Goal: Task Accomplishment & Management: Manage account settings

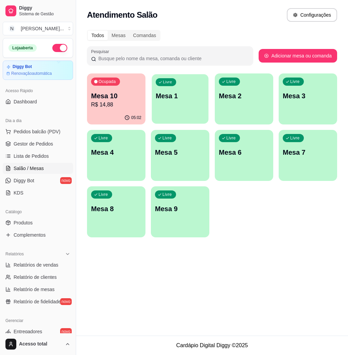
click at [178, 95] on p "Mesa 1" at bounding box center [180, 95] width 49 height 9
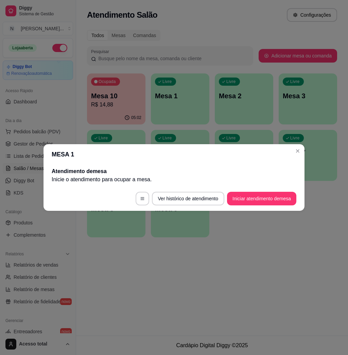
click at [261, 198] on button "Iniciar atendimento de mesa" at bounding box center [261, 199] width 69 height 14
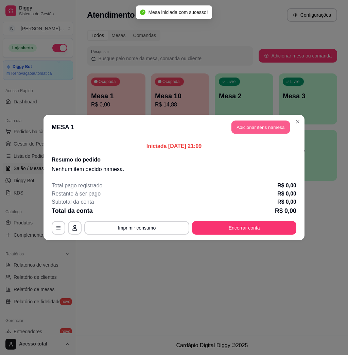
click at [265, 123] on button "Adicionar itens na mesa" at bounding box center [260, 127] width 58 height 13
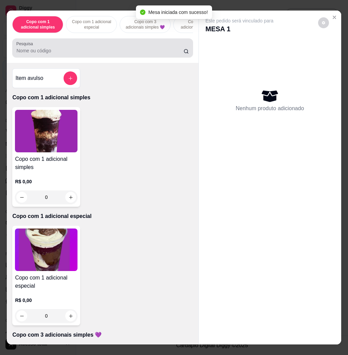
click at [105, 42] on div "Pesquisa" at bounding box center [102, 47] width 180 height 19
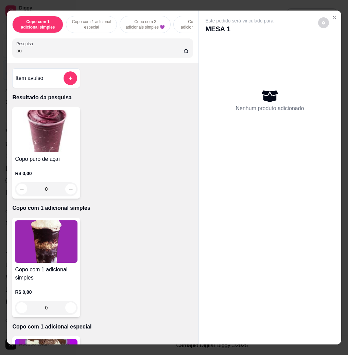
type input "pu"
click at [68, 192] on div "0" at bounding box center [46, 189] width 63 height 14
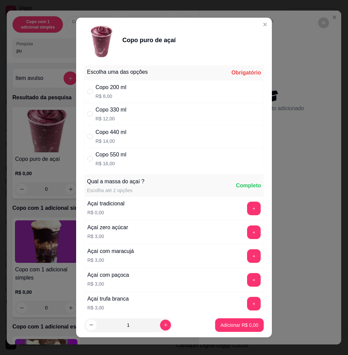
click at [192, 136] on div "Copo 440 ml R$ 14,00" at bounding box center [173, 136] width 179 height 22
radio input "true"
click at [163, 325] on icon "increase-product-quantity" at bounding box center [165, 324] width 5 height 5
type input "2"
click at [237, 324] on p "Adicionar R$ 28,00" at bounding box center [238, 325] width 40 height 7
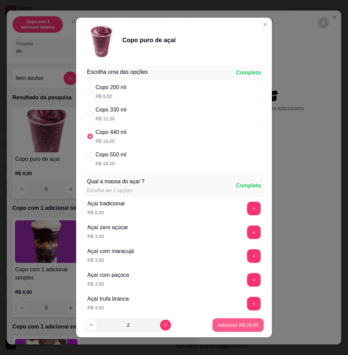
type input "2"
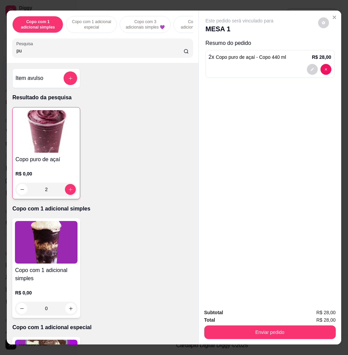
click at [273, 319] on div "Total R$ 28,00" at bounding box center [270, 319] width 132 height 7
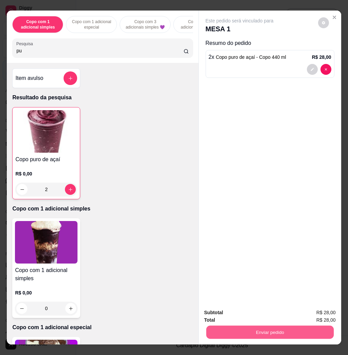
click at [309, 64] on button "decrease-product-quantity" at bounding box center [312, 69] width 11 height 11
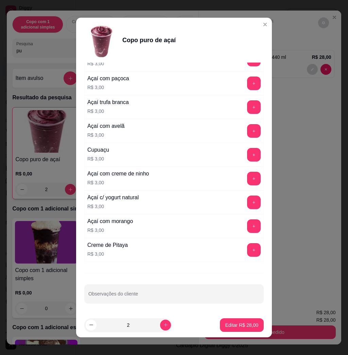
scroll to position [4, 0]
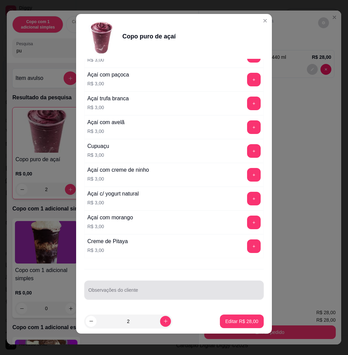
drag, startPoint x: 232, startPoint y: 285, endPoint x: 238, endPoint y: 278, distance: 9.4
click at [234, 283] on div at bounding box center [173, 290] width 171 height 14
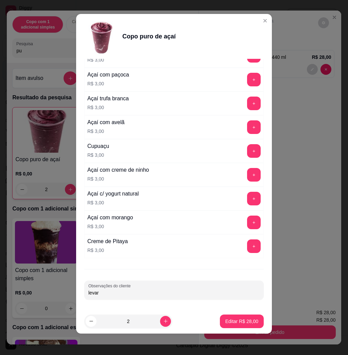
type input "levar"
click at [243, 315] on button "Editar R$ 28,00" at bounding box center [242, 320] width 42 height 13
type input "0"
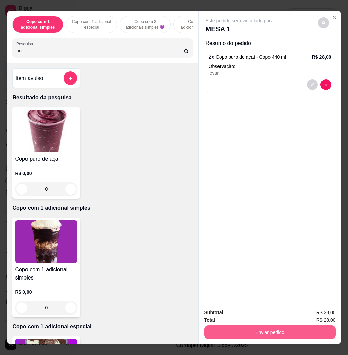
click at [251, 325] on button "Enviar pedido" at bounding box center [270, 332] width 132 height 14
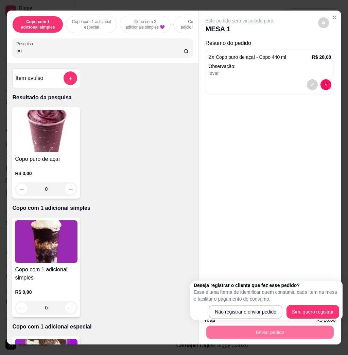
click at [236, 304] on div "Deseja registrar o cliente que fez esse pedido? Essa é uma forma de identificar…" at bounding box center [266, 300] width 145 height 37
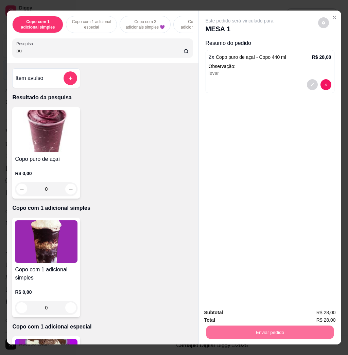
click at [239, 310] on button "Não registrar e enviar pedido" at bounding box center [246, 312] width 71 height 13
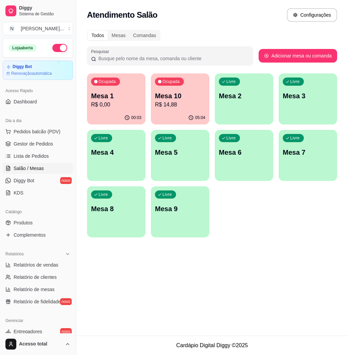
click at [225, 28] on div "Todos Mesas Comandas Pesquisar Adicionar mesa ou comanda Ocupada Mesa 1 R$ 0,00…" at bounding box center [212, 136] width 272 height 220
click at [123, 100] on p "Mesa 1" at bounding box center [116, 96] width 50 height 10
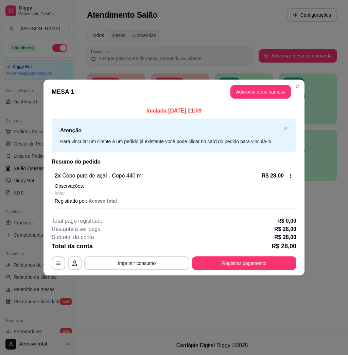
drag, startPoint x: 123, startPoint y: 100, endPoint x: 133, endPoint y: 107, distance: 12.2
click at [133, 107] on section "**********" at bounding box center [174, 177] width 261 height 195
click at [265, 264] on button "Registrar pagamento" at bounding box center [244, 263] width 104 height 14
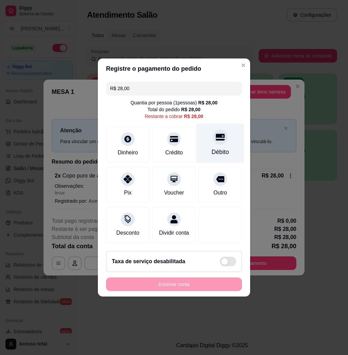
click at [222, 142] on div "Débito" at bounding box center [220, 143] width 48 height 40
type input "R$ 0,00"
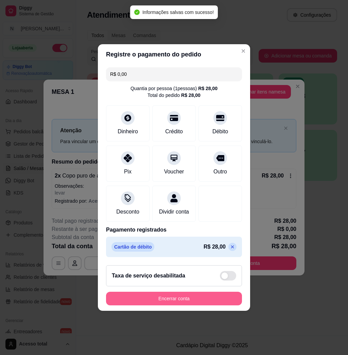
click at [194, 301] on button "Encerrar conta" at bounding box center [174, 299] width 136 height 14
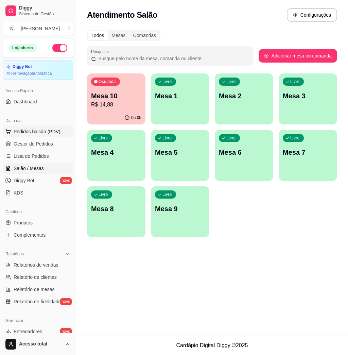
click at [33, 132] on span "Pedidos balcão (PDV)" at bounding box center [37, 131] width 47 height 7
click at [69, 63] on div "Copo com 1 adicional simples Copo com 1 adicional especial Copo com 3 adicionai…" at bounding box center [102, 37] width 191 height 52
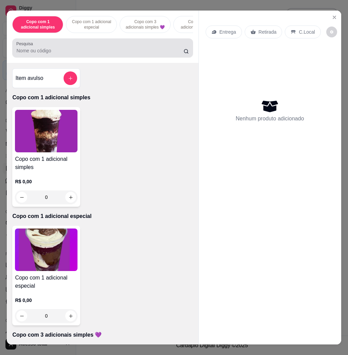
drag, startPoint x: 69, startPoint y: 59, endPoint x: 70, endPoint y: 54, distance: 5.4
click at [70, 57] on div "Pesquisa" at bounding box center [102, 47] width 180 height 19
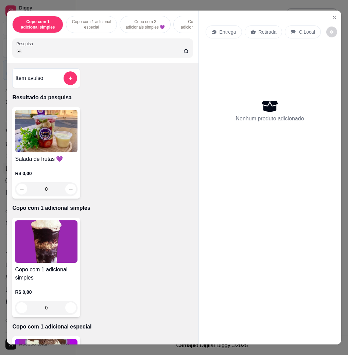
type input "sa"
click at [25, 128] on img at bounding box center [46, 131] width 63 height 42
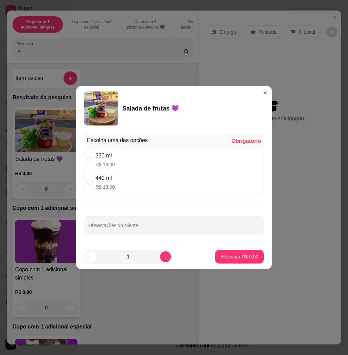
click at [158, 140] on div "Escolha uma das opções Obrigatório" at bounding box center [173, 141] width 179 height 15
click at [162, 162] on div "330 ml R$ 16,00" at bounding box center [173, 160] width 179 height 22
radio input "true"
click at [250, 257] on p "Adicionar R$ 16,00" at bounding box center [238, 256] width 40 height 7
type input "1"
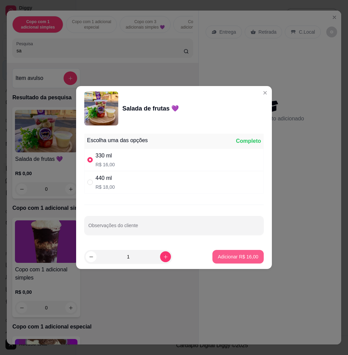
type input "1"
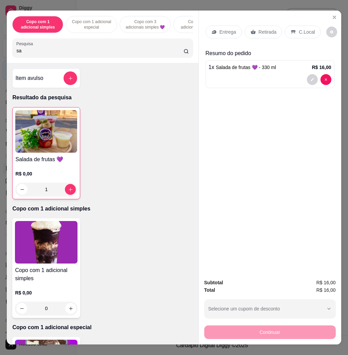
click at [213, 31] on icon at bounding box center [213, 31] width 5 height 5
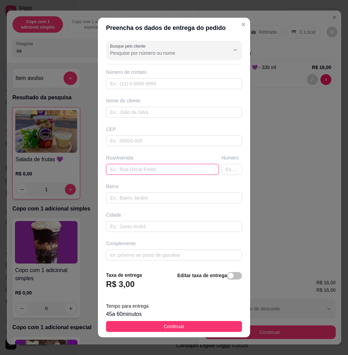
click at [155, 164] on input "text" at bounding box center [162, 169] width 113 height 11
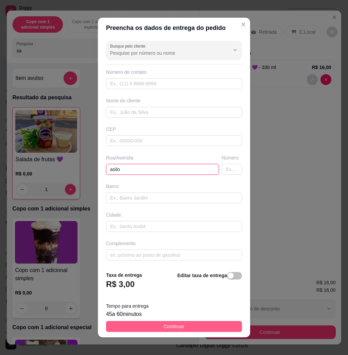
type input "asilo"
click at [226, 330] on button "Continuar" at bounding box center [174, 326] width 136 height 11
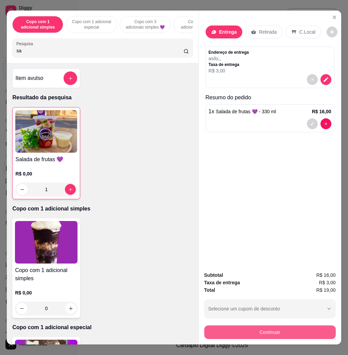
click at [259, 329] on button "Continuar" at bounding box center [270, 332] width 132 height 14
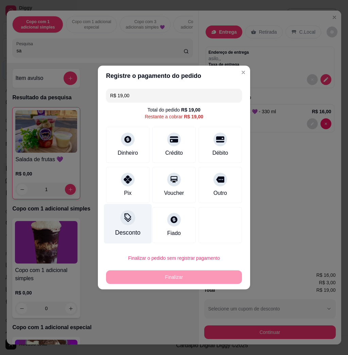
drag, startPoint x: 123, startPoint y: 193, endPoint x: 127, endPoint y: 195, distance: 5.1
click at [124, 193] on div "Pix" at bounding box center [128, 185] width 44 height 36
type input "R$ 0,00"
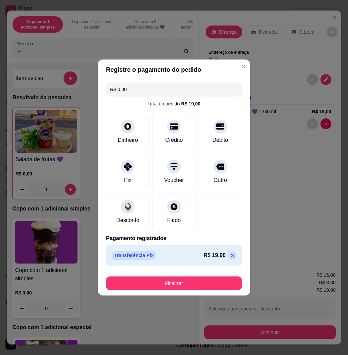
click at [176, 292] on footer "Finalizar" at bounding box center [174, 281] width 152 height 27
click at [178, 287] on button "Finalizar" at bounding box center [174, 283] width 136 height 14
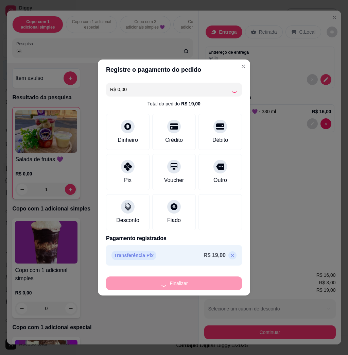
type input "0"
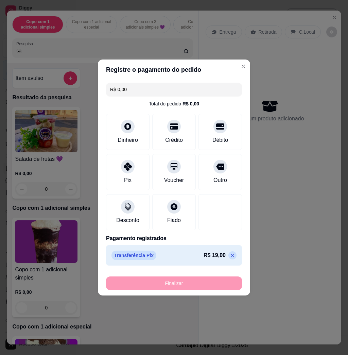
type input "-R$ 19,00"
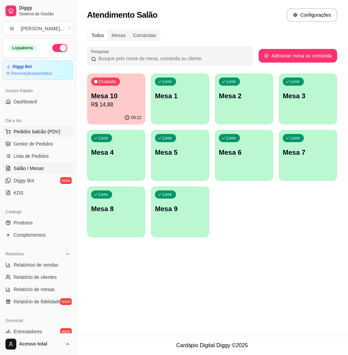
click at [20, 129] on span "Pedidos balcão (PDV)" at bounding box center [37, 131] width 47 height 7
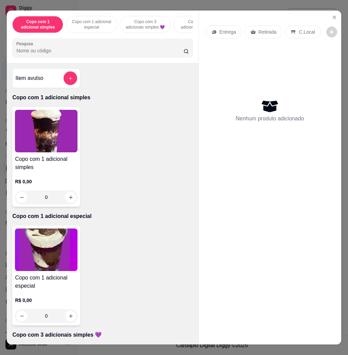
click at [62, 55] on div at bounding box center [102, 48] width 172 height 14
click at [332, 16] on icon "Close" at bounding box center [334, 17] width 5 height 5
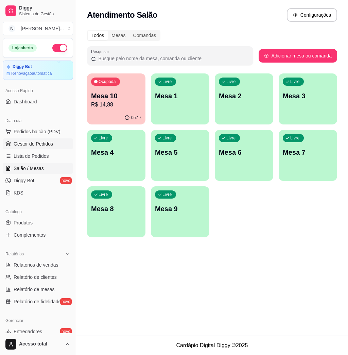
click at [55, 147] on link "Gestor de Pedidos" at bounding box center [38, 143] width 70 height 11
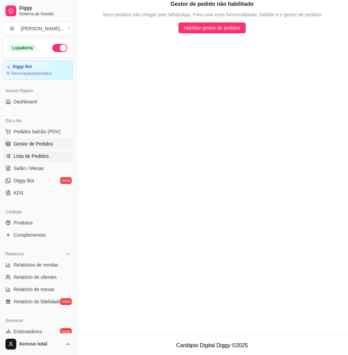
click at [55, 154] on link "Lista de Pedidos" at bounding box center [38, 156] width 70 height 11
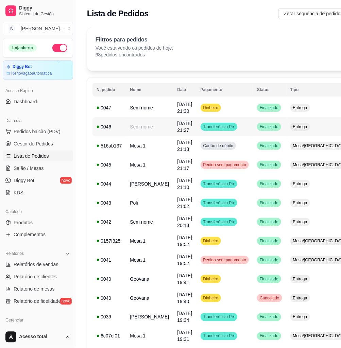
click at [298, 129] on td "Entrega" at bounding box center [319, 126] width 67 height 19
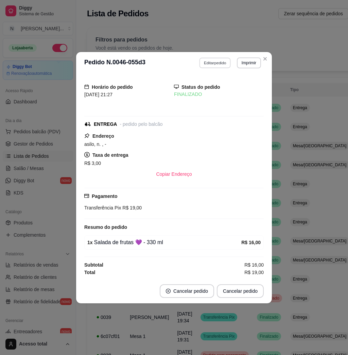
click at [211, 67] on button "Editar pedido" at bounding box center [215, 62] width 32 height 11
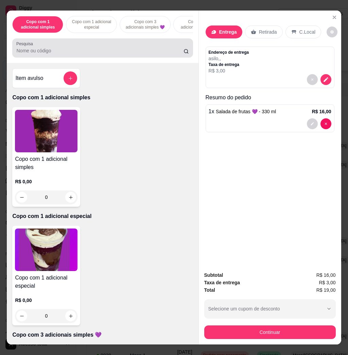
drag, startPoint x: 88, startPoint y: 42, endPoint x: 89, endPoint y: 46, distance: 3.5
click at [88, 43] on div "Pesquisa" at bounding box center [102, 47] width 180 height 19
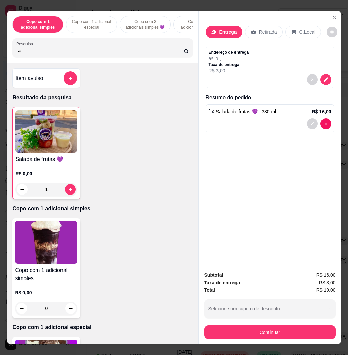
type input "sa"
click at [46, 143] on img at bounding box center [46, 131] width 62 height 42
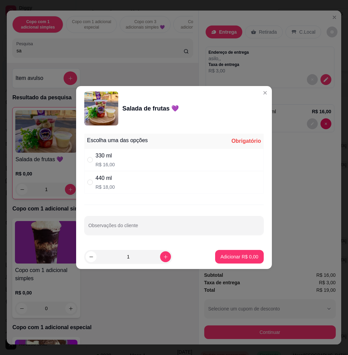
click at [150, 178] on div "440 ml R$ 18,00" at bounding box center [173, 182] width 179 height 22
radio input "true"
click at [226, 256] on p "Adicionar R$ 18,00" at bounding box center [238, 256] width 39 height 6
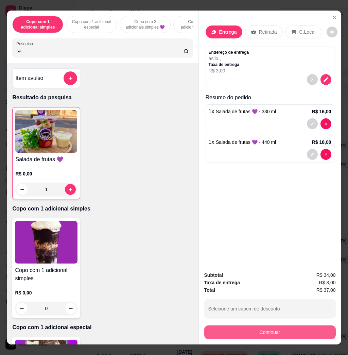
click at [265, 327] on button "Continuar" at bounding box center [270, 332] width 132 height 14
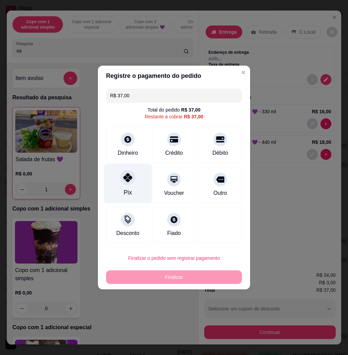
click at [118, 176] on div "Pix" at bounding box center [128, 184] width 48 height 40
type input "R$ 0,00"
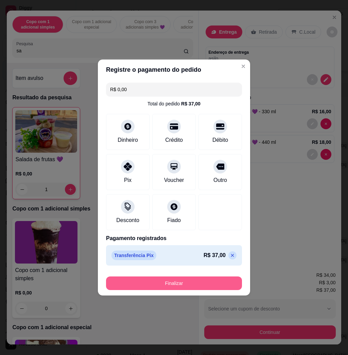
drag, startPoint x: 173, startPoint y: 276, endPoint x: 178, endPoint y: 285, distance: 10.5
click at [175, 279] on div "Finalizar" at bounding box center [174, 282] width 136 height 16
click at [178, 285] on button "Finalizar" at bounding box center [174, 283] width 132 height 13
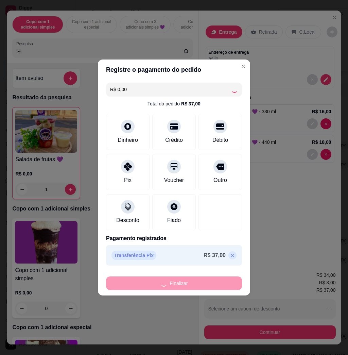
type input "0"
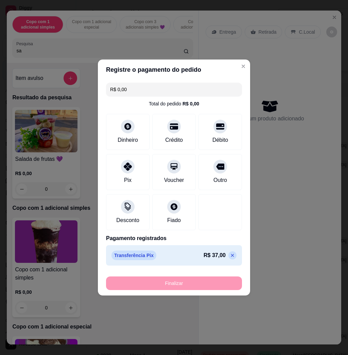
type input "-R$ 37,00"
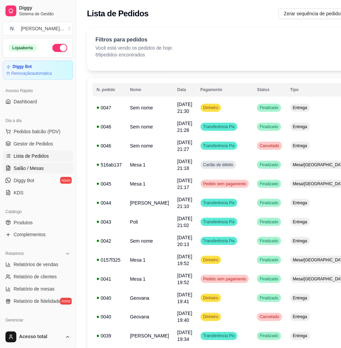
click at [47, 167] on link "Salão / Mesas" at bounding box center [38, 168] width 70 height 11
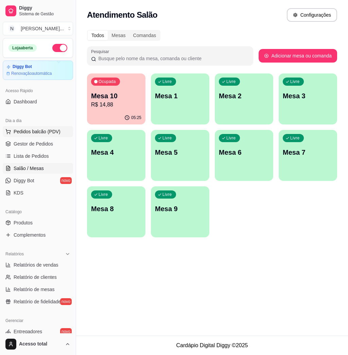
click at [41, 136] on button "Pedidos balcão (PDV)" at bounding box center [38, 131] width 70 height 11
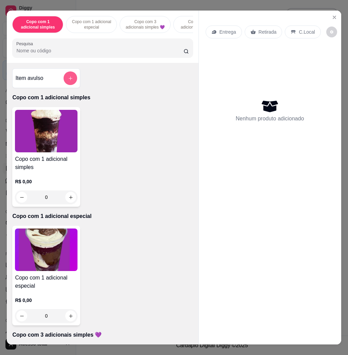
click at [69, 85] on button "add-separate-item" at bounding box center [71, 78] width 14 height 14
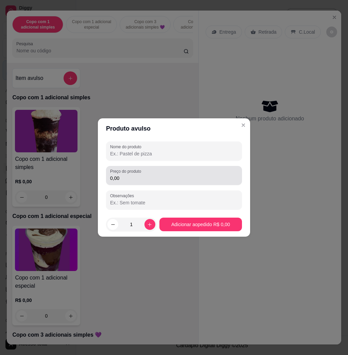
click at [138, 174] on label "Preço do produto" at bounding box center [126, 171] width 33 height 6
click at [138, 175] on input "0,00" at bounding box center [174, 178] width 128 height 7
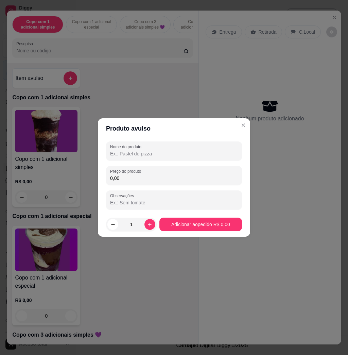
click at [130, 153] on input "Nome do produto" at bounding box center [174, 153] width 128 height 7
type input "1"
type input "2712"
click at [128, 175] on input "0,00" at bounding box center [174, 178] width 128 height 7
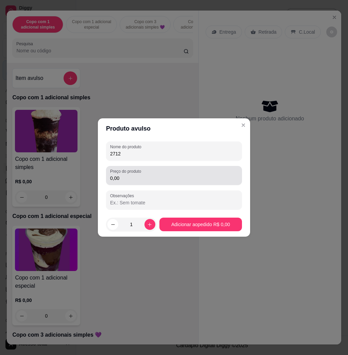
click at [160, 181] on div "0,00" at bounding box center [174, 176] width 128 height 14
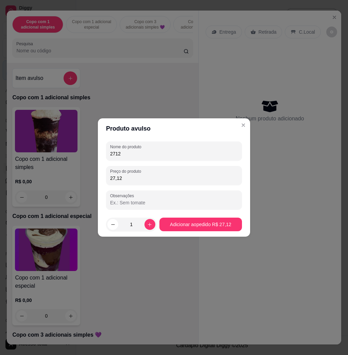
type input "27,12"
drag, startPoint x: 144, startPoint y: 156, endPoint x: 8, endPoint y: 175, distance: 137.3
click at [8, 175] on div "Produto avulso Nome do produto 2712 Preço do produto 27,12 Observações 1 Adicio…" at bounding box center [174, 177] width 348 height 355
type input "kg"
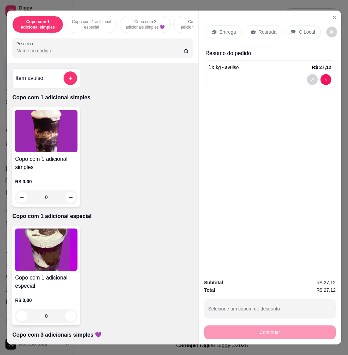
click at [291, 30] on icon at bounding box center [293, 31] width 5 height 5
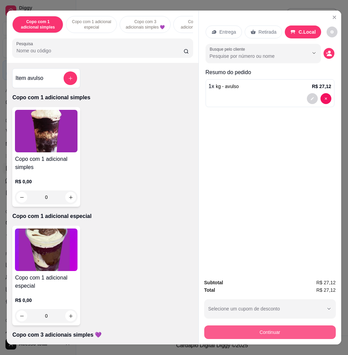
click at [298, 325] on button "Continuar" at bounding box center [270, 332] width 132 height 14
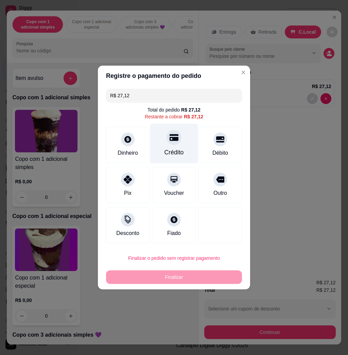
click at [186, 151] on div "Crédito" at bounding box center [174, 144] width 48 height 40
type input "R$ 0,00"
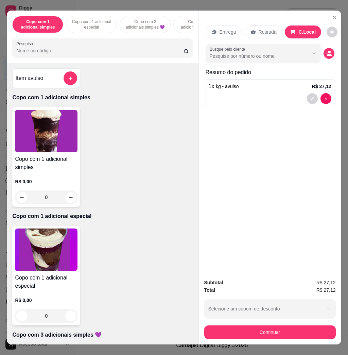
click at [220, 286] on div "Total R$ 27,12" at bounding box center [270, 289] width 132 height 7
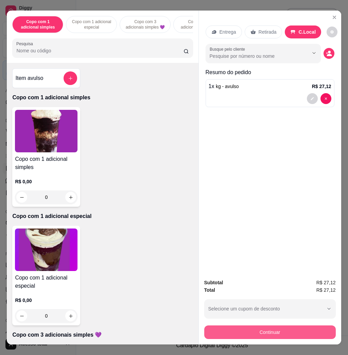
click at [272, 325] on button "Continuar" at bounding box center [270, 332] width 132 height 14
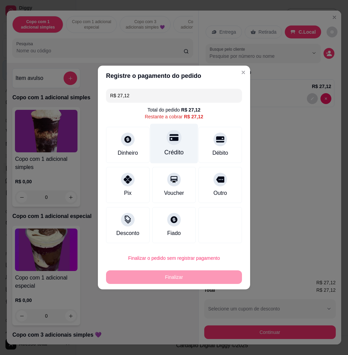
click at [174, 146] on div "Crédito" at bounding box center [174, 144] width 48 height 40
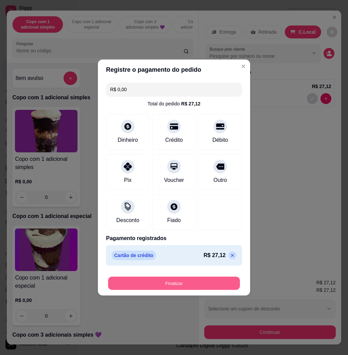
click at [208, 281] on button "Finalizar" at bounding box center [174, 283] width 132 height 13
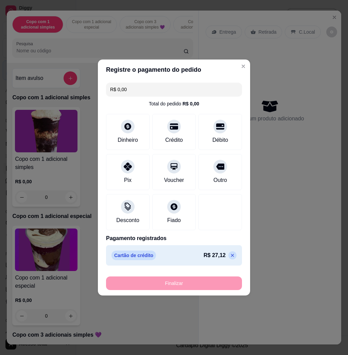
type input "-R$ 27,12"
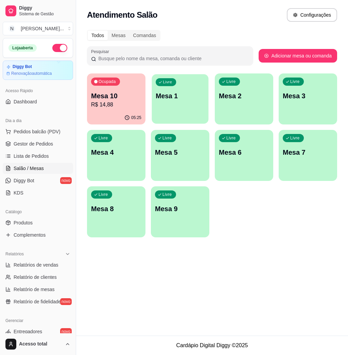
click at [160, 103] on div "Livre Mesa 1" at bounding box center [180, 94] width 57 height 41
click at [40, 156] on span "Lista de Pedidos" at bounding box center [31, 156] width 35 height 7
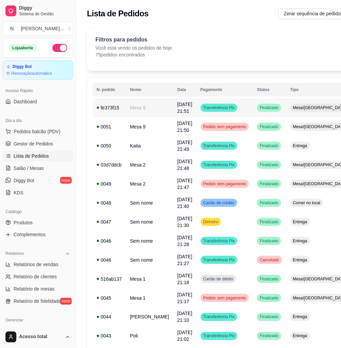
click at [253, 112] on td "Finalizado" at bounding box center [269, 107] width 33 height 19
click at [297, 145] on td "Entrega" at bounding box center [319, 145] width 67 height 19
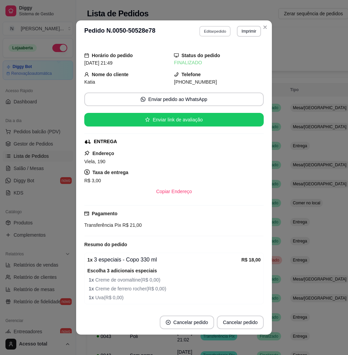
click at [207, 35] on button "Editar pedido" at bounding box center [215, 31] width 32 height 11
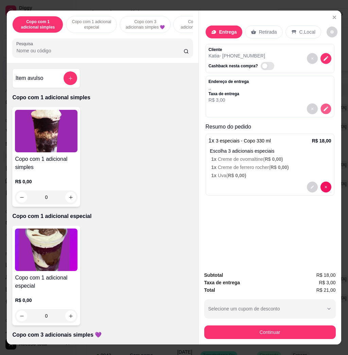
click at [324, 107] on icon "decrease-product-quantity" at bounding box center [326, 109] width 4 height 4
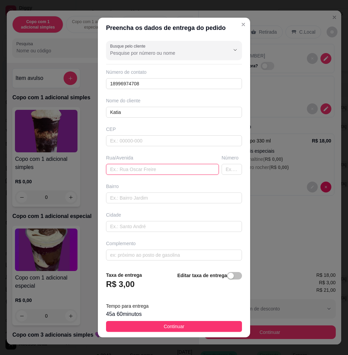
click at [134, 172] on input "text" at bounding box center [162, 169] width 113 height 11
type input "viela 190"
click at [177, 332] on footer "Taxa de entrega R$ 3,00 Editar taxa de entrega Tempo para entrega 45 a 60 minut…" at bounding box center [174, 301] width 152 height 71
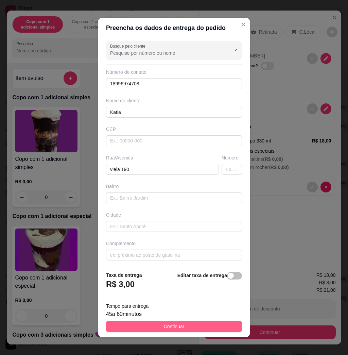
click at [183, 329] on button "Continuar" at bounding box center [174, 326] width 136 height 11
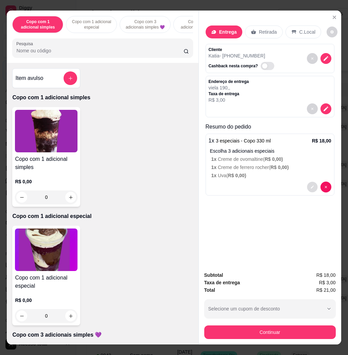
click at [311, 183] on button "decrease-product-quantity" at bounding box center [312, 187] width 11 height 11
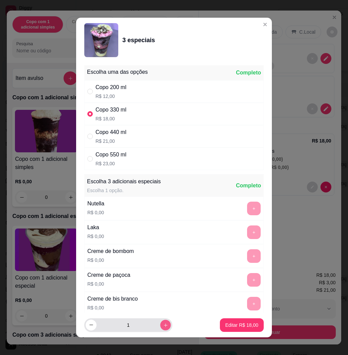
click at [163, 325] on icon "increase-product-quantity" at bounding box center [165, 325] width 5 height 5
type input "3"
click at [232, 327] on p "Editar R$ 54,00" at bounding box center [242, 325] width 32 height 6
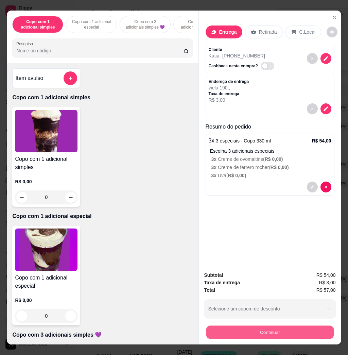
click at [254, 325] on button "Continuar" at bounding box center [269, 331] width 127 height 13
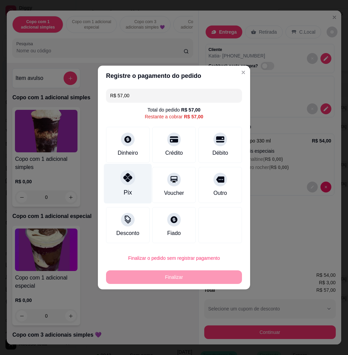
click at [134, 190] on div "Pix" at bounding box center [128, 184] width 48 height 40
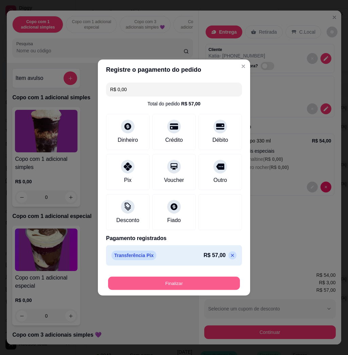
click at [161, 285] on button "Finalizar" at bounding box center [174, 283] width 132 height 13
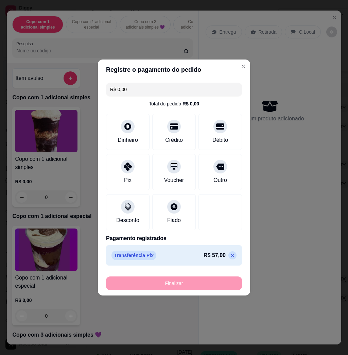
type input "-R$ 57,00"
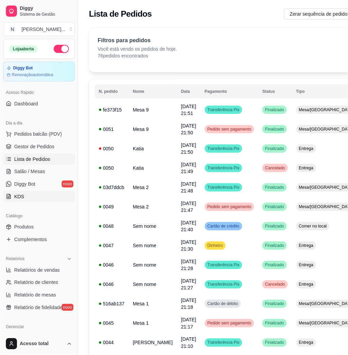
scroll to position [90, 0]
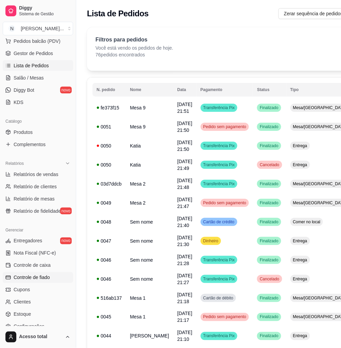
click at [51, 274] on link "Controle de fiado" at bounding box center [38, 277] width 70 height 11
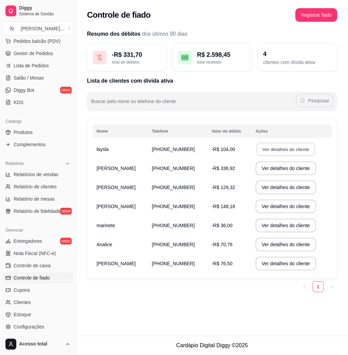
click at [291, 154] on button "Ver detalhes do cliente" at bounding box center [286, 149] width 58 height 13
click at [269, 261] on button "Ver detalhes do cliente" at bounding box center [286, 263] width 58 height 13
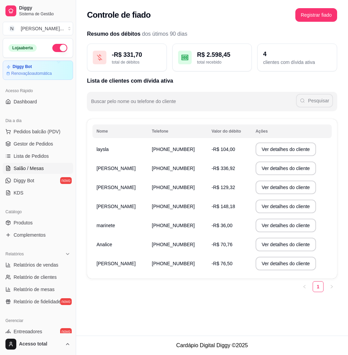
click at [45, 168] on link "Salão / Mesas" at bounding box center [38, 168] width 70 height 11
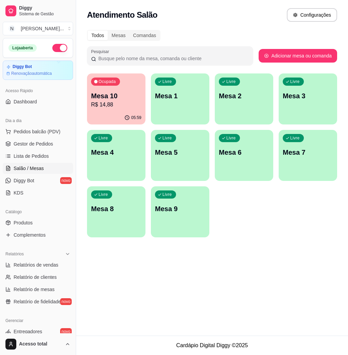
click at [192, 107] on div "Livre Mesa 1" at bounding box center [180, 94] width 58 height 43
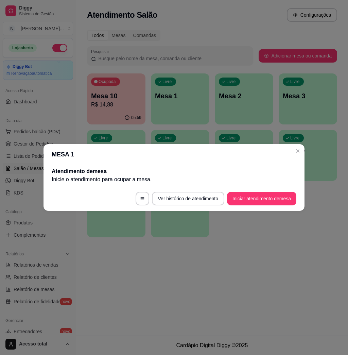
click at [260, 204] on button "Iniciar atendimento de mesa" at bounding box center [261, 199] width 69 height 14
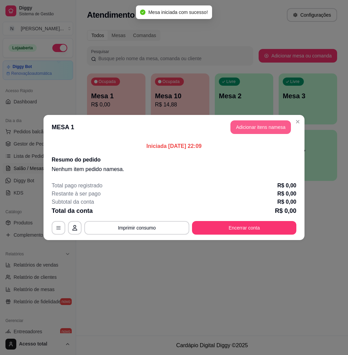
click at [245, 131] on button "Adicionar itens na mesa" at bounding box center [260, 127] width 60 height 14
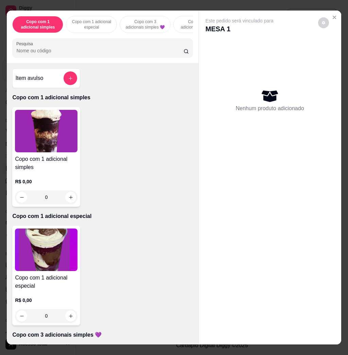
click at [51, 253] on img at bounding box center [46, 249] width 63 height 42
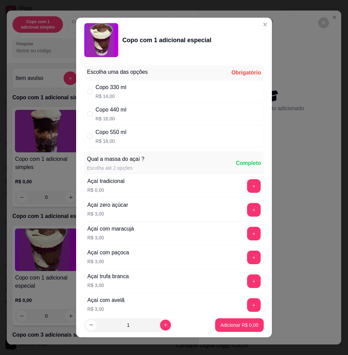
click at [135, 97] on div "Copo 330 ml R$ 14,00" at bounding box center [173, 91] width 179 height 22
radio input "true"
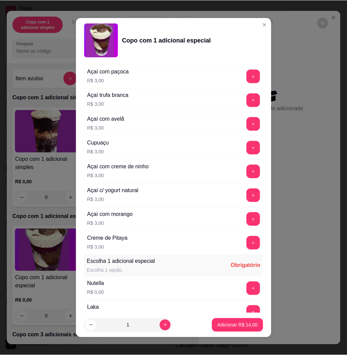
scroll to position [317, 0]
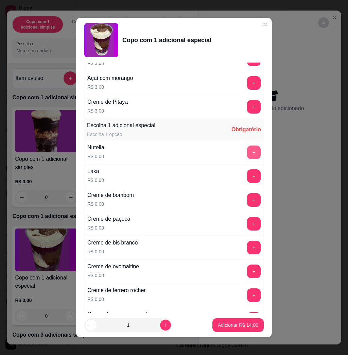
click at [247, 155] on button "+" at bounding box center [254, 152] width 14 height 14
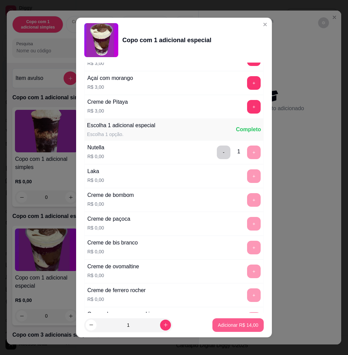
click at [242, 324] on p "Adicionar R$ 14,00" at bounding box center [238, 325] width 40 height 7
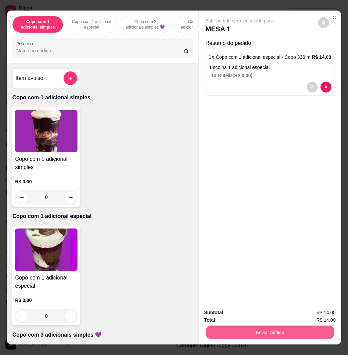
click at [280, 326] on button "Enviar pedido" at bounding box center [269, 331] width 127 height 13
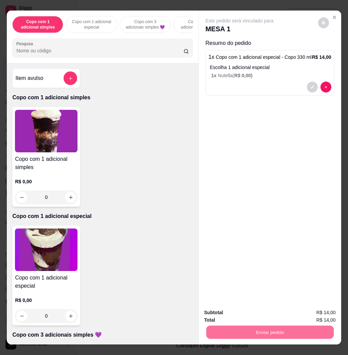
click at [237, 311] on button "Não registrar e enviar pedido" at bounding box center [246, 312] width 71 height 13
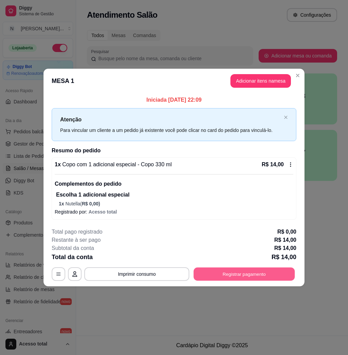
click at [250, 271] on button "Registrar pagamento" at bounding box center [244, 273] width 101 height 13
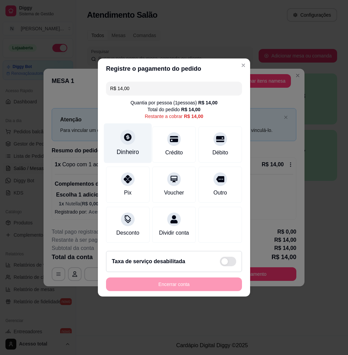
click at [123, 148] on div "Dinheiro" at bounding box center [128, 151] width 22 height 9
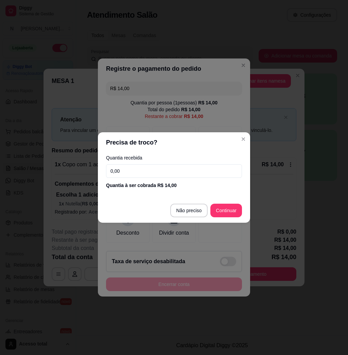
click at [142, 174] on input "0,00" at bounding box center [174, 171] width 136 height 14
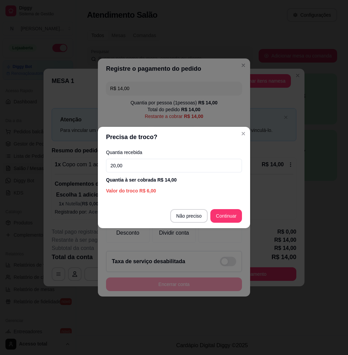
type input "20,00"
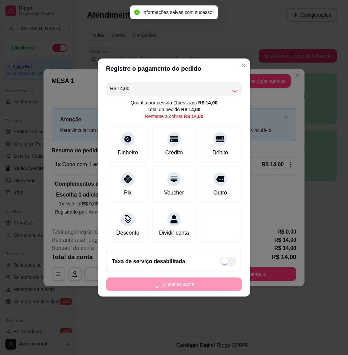
type input "R$ 0,00"
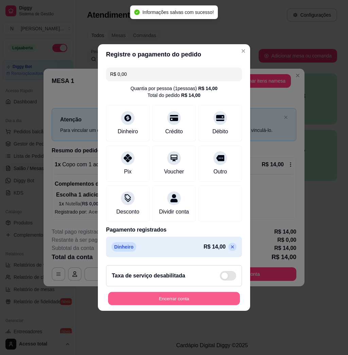
click at [215, 303] on button "Encerrar conta" at bounding box center [174, 298] width 132 height 13
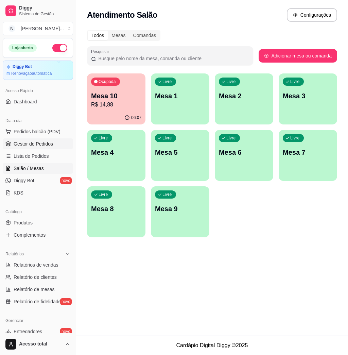
click at [48, 138] on link "Gestor de Pedidos" at bounding box center [38, 143] width 70 height 11
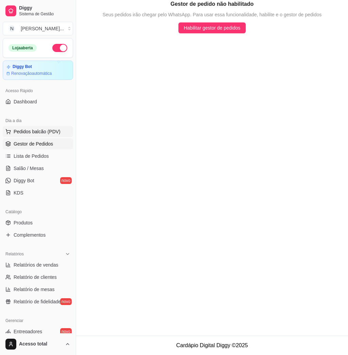
click at [51, 133] on span "Pedidos balcão (PDV)" at bounding box center [37, 131] width 47 height 7
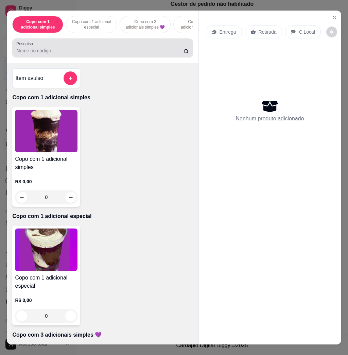
click at [106, 48] on div at bounding box center [102, 48] width 172 height 14
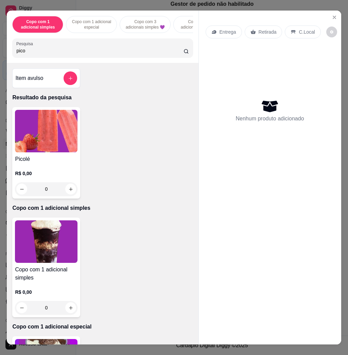
type input "pico"
click at [66, 142] on img at bounding box center [46, 131] width 63 height 42
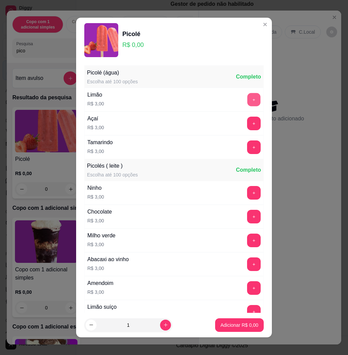
click at [247, 98] on button "+" at bounding box center [253, 99] width 13 height 13
click at [227, 326] on p "Adicionar R$ 3,00" at bounding box center [240, 325] width 38 height 7
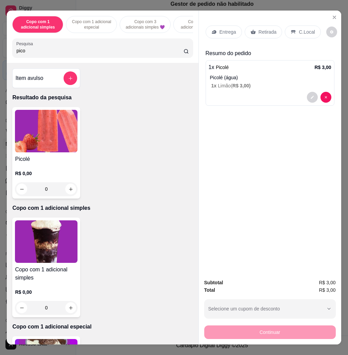
click at [299, 29] on p "C.Local" at bounding box center [307, 32] width 16 height 7
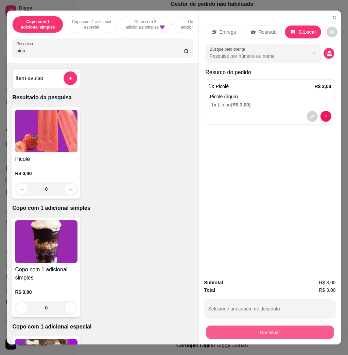
click at [270, 325] on button "Continuar" at bounding box center [269, 331] width 127 height 13
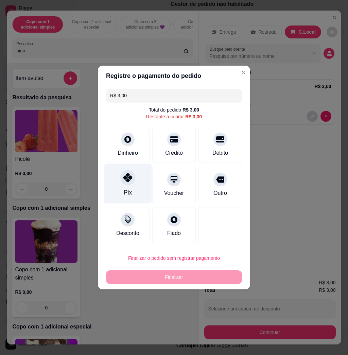
click at [116, 197] on div "Pix" at bounding box center [128, 184] width 48 height 40
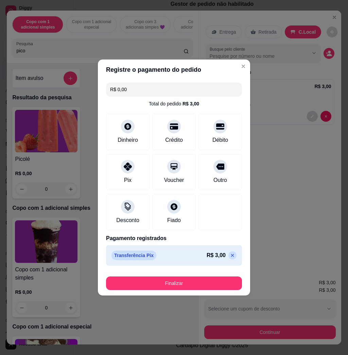
click at [141, 275] on div "Finalizar" at bounding box center [174, 282] width 136 height 16
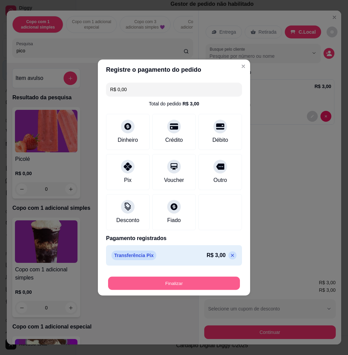
click at [141, 280] on button "Finalizar" at bounding box center [174, 283] width 132 height 13
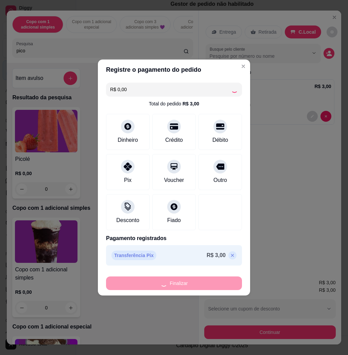
type input "-R$ 3,00"
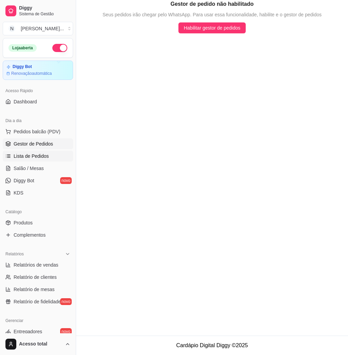
click at [39, 154] on span "Lista de Pedidos" at bounding box center [31, 156] width 35 height 7
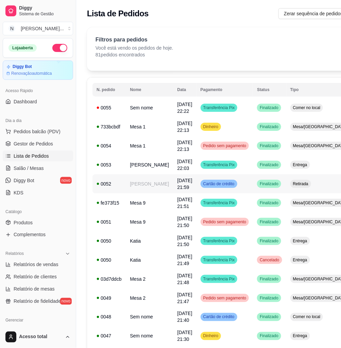
click at [235, 191] on td "Cartão de crédito" at bounding box center [224, 183] width 57 height 19
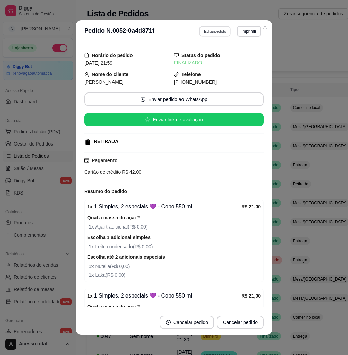
click at [214, 30] on button "Editar pedido" at bounding box center [215, 31] width 32 height 11
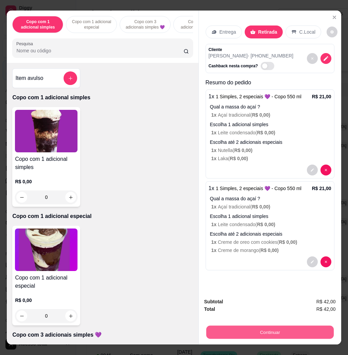
click at [241, 325] on button "Continuar" at bounding box center [269, 331] width 127 height 13
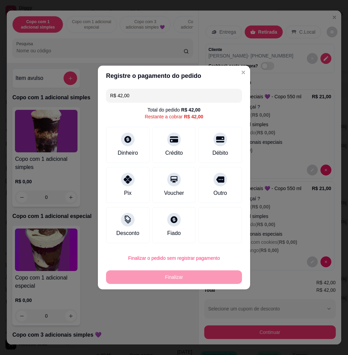
click at [152, 98] on input "R$ 42,00" at bounding box center [174, 96] width 128 height 14
click at [153, 89] on input "R$ 42,00" at bounding box center [174, 96] width 128 height 14
click at [216, 140] on icon at bounding box center [220, 137] width 9 height 7
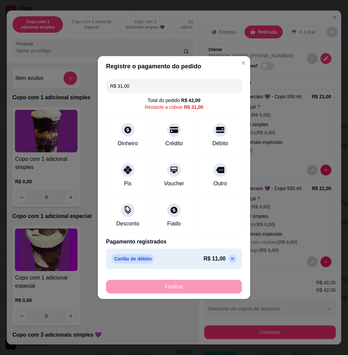
click at [166, 87] on input "R$ 31,00" at bounding box center [174, 86] width 128 height 14
click at [126, 120] on div "Dinheiro" at bounding box center [128, 134] width 48 height 40
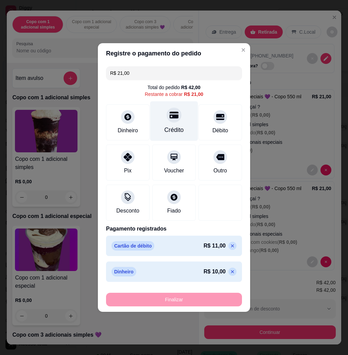
click at [168, 123] on div "Crédito" at bounding box center [174, 121] width 48 height 40
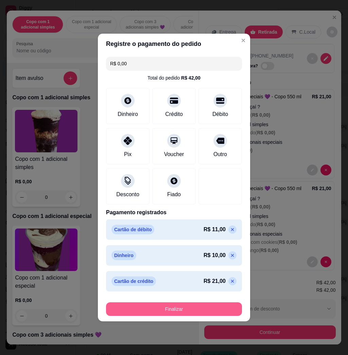
click at [218, 309] on button "Finalizar" at bounding box center [174, 309] width 136 height 14
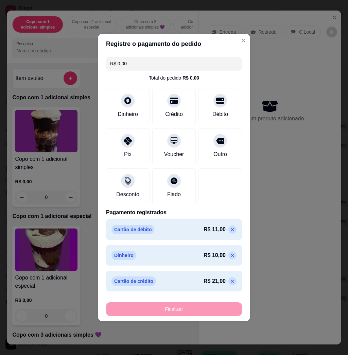
type input "-R$ 42,00"
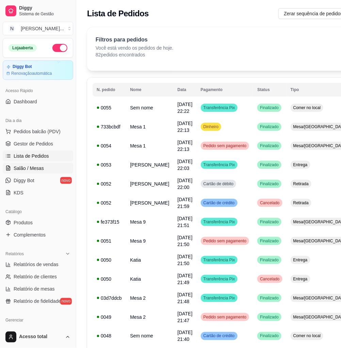
click at [35, 163] on link "Salão / Mesas" at bounding box center [38, 168] width 70 height 11
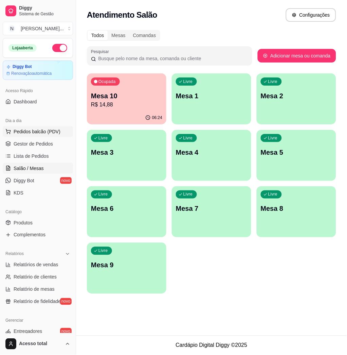
click at [40, 135] on button "Pedidos balcão (PDV)" at bounding box center [38, 131] width 70 height 11
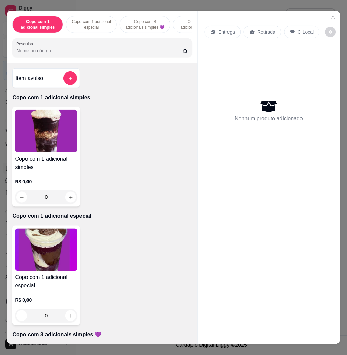
click at [52, 266] on img at bounding box center [46, 249] width 63 height 42
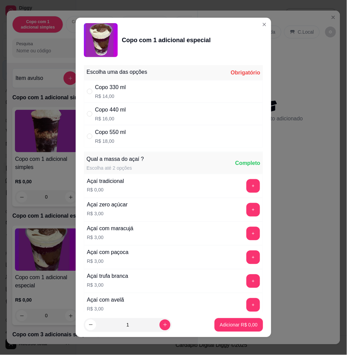
click at [116, 90] on div "Copo 330 ml" at bounding box center [110, 87] width 31 height 8
radio input "true"
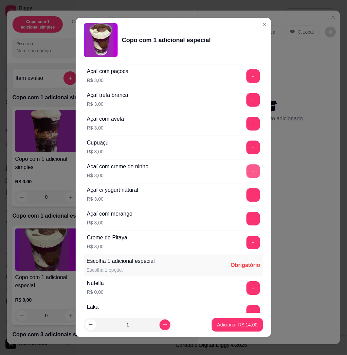
scroll to position [226, 0]
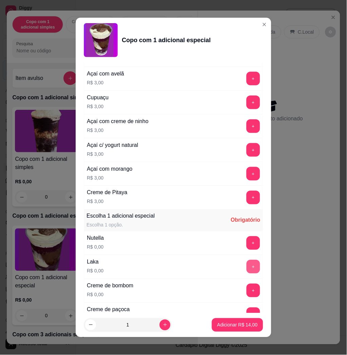
click at [247, 270] on button "+" at bounding box center [254, 267] width 14 height 14
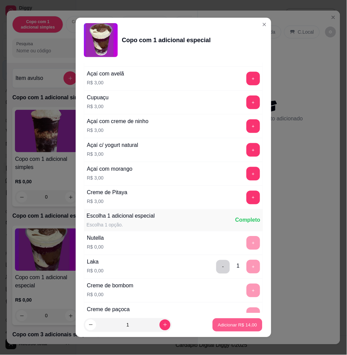
click at [246, 324] on p "Adicionar R$ 14,00" at bounding box center [237, 325] width 39 height 6
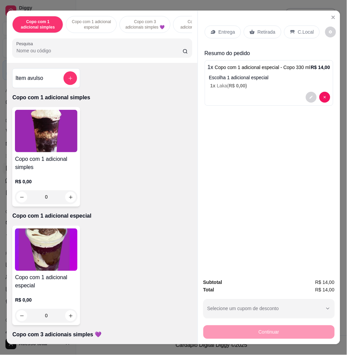
click at [214, 33] on div "Entrega" at bounding box center [223, 31] width 36 height 13
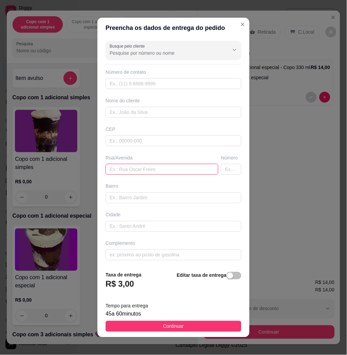
click at [143, 173] on input "text" at bounding box center [162, 169] width 113 height 11
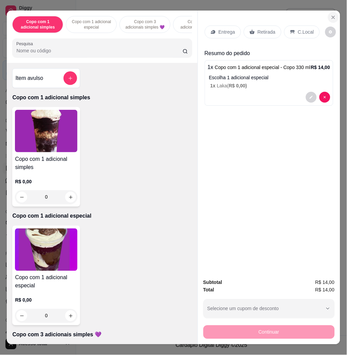
click at [332, 16] on icon "Close" at bounding box center [333, 17] width 3 height 3
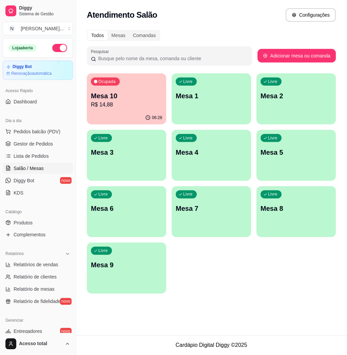
scroll to position [134, 0]
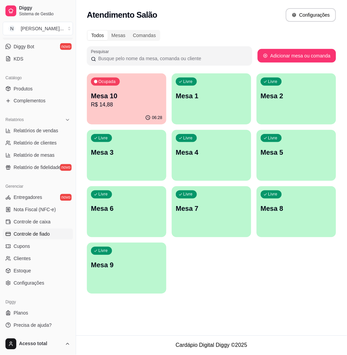
click at [40, 235] on span "Controle de fiado" at bounding box center [32, 234] width 36 height 7
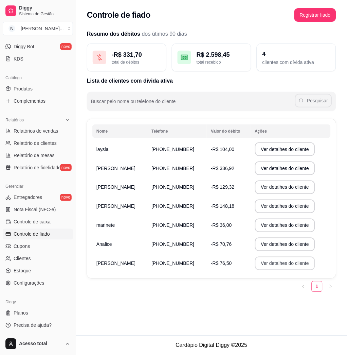
click at [289, 268] on button "Ver detalhes do cliente" at bounding box center [285, 264] width 60 height 14
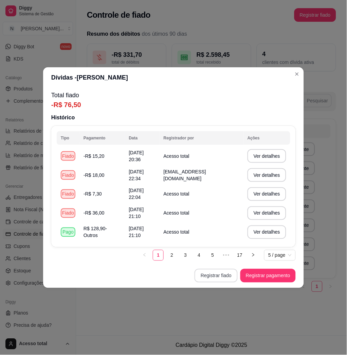
click at [214, 276] on button "Registrar fiado" at bounding box center [216, 276] width 43 height 14
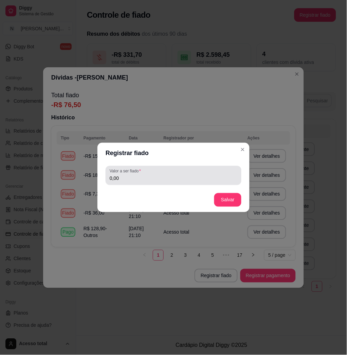
click at [136, 181] on input "0,00" at bounding box center [174, 178] width 128 height 7
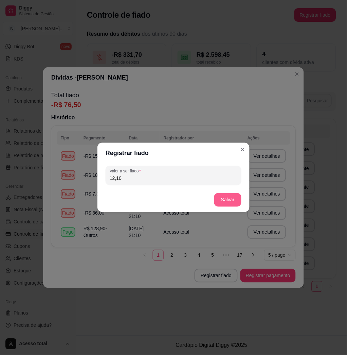
type input "12,10"
click at [235, 196] on button "Salvar" at bounding box center [227, 200] width 27 height 14
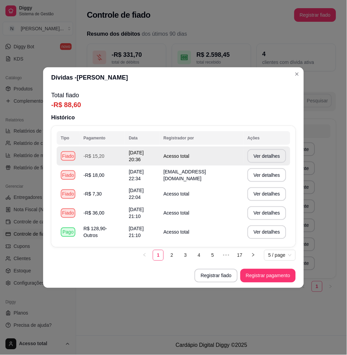
click at [243, 146] on td "Acesso total" at bounding box center [202, 155] width 84 height 19
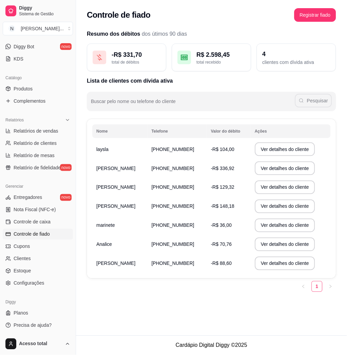
drag, startPoint x: 24, startPoint y: 125, endPoint x: 24, endPoint y: 114, distance: 10.9
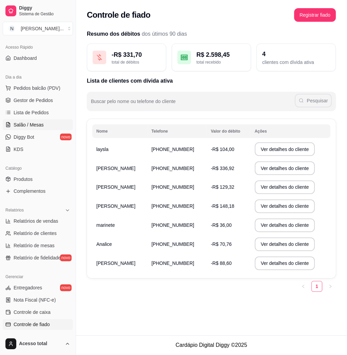
drag, startPoint x: 24, startPoint y: 114, endPoint x: 5, endPoint y: 123, distance: 21.3
click at [5, 123] on link "Salão / Mesas" at bounding box center [38, 124] width 70 height 11
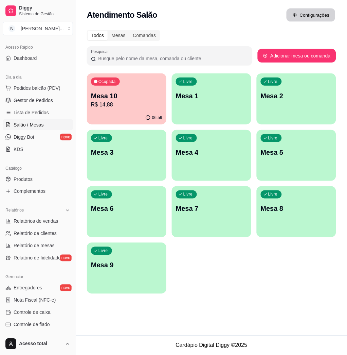
click at [287, 18] on div "Configurações" at bounding box center [311, 15] width 50 height 14
click at [216, 109] on div "Livre Mesa 1" at bounding box center [212, 94] width 80 height 43
click at [47, 88] on span "Pedidos balcão (PDV)" at bounding box center [37, 88] width 47 height 7
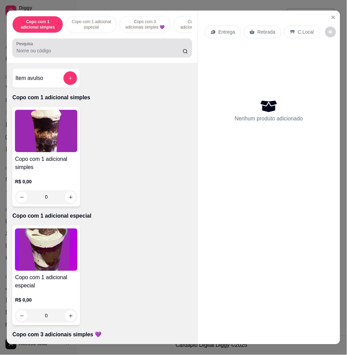
click at [121, 57] on div "Pesquisa" at bounding box center [102, 47] width 180 height 19
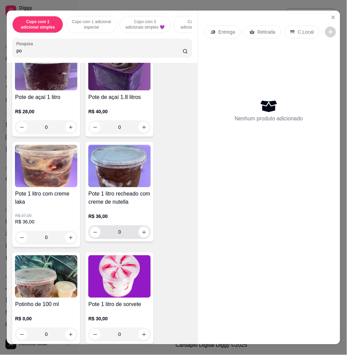
scroll to position [408, 0]
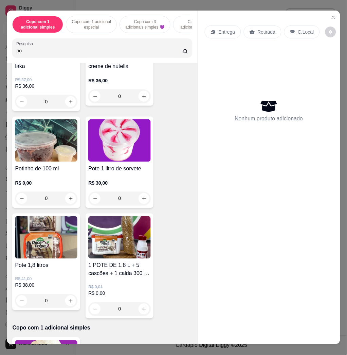
click at [55, 248] on img at bounding box center [46, 237] width 63 height 42
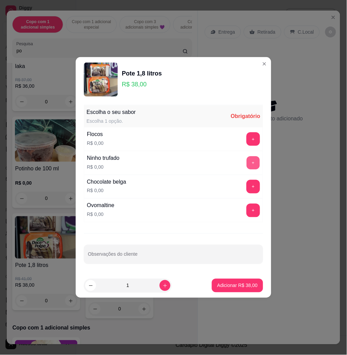
click at [247, 158] on button "+" at bounding box center [253, 162] width 13 height 13
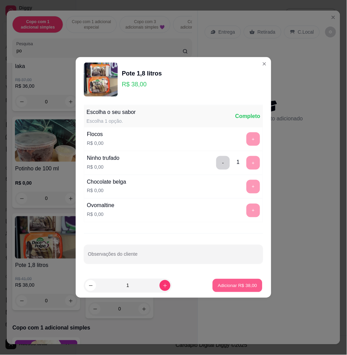
click at [235, 288] on p "Adicionar R$ 38,00" at bounding box center [237, 285] width 39 height 6
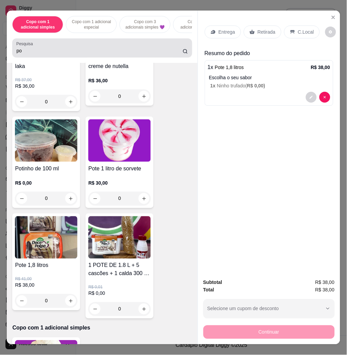
click at [97, 49] on div "po" at bounding box center [102, 48] width 172 height 14
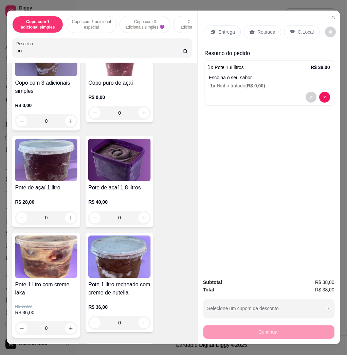
scroll to position [0, 0]
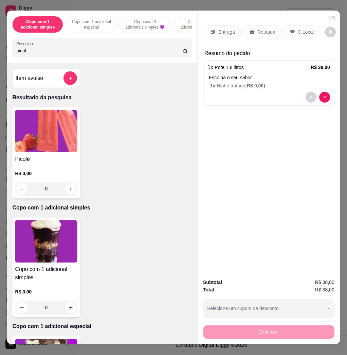
type input "picol"
click at [30, 122] on img at bounding box center [46, 131] width 63 height 42
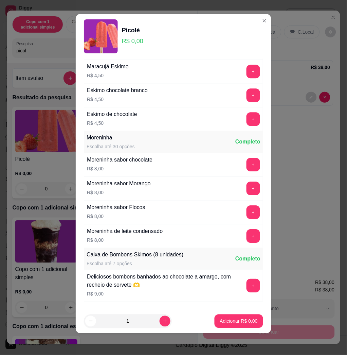
scroll to position [453, 0]
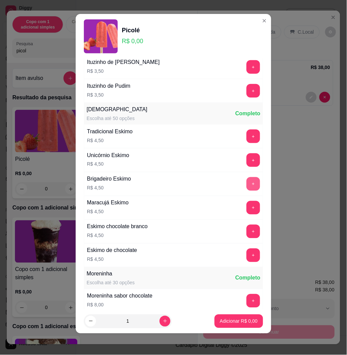
click at [247, 183] on button "+" at bounding box center [254, 184] width 14 height 14
click at [240, 325] on button "Adicionar R$ 4,50" at bounding box center [239, 321] width 49 height 14
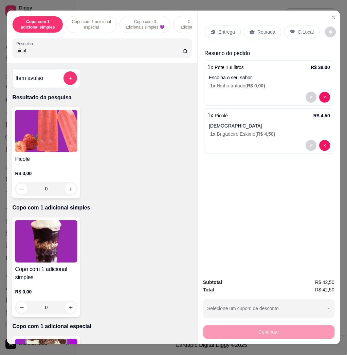
click at [298, 29] on p "C.Local" at bounding box center [306, 32] width 16 height 7
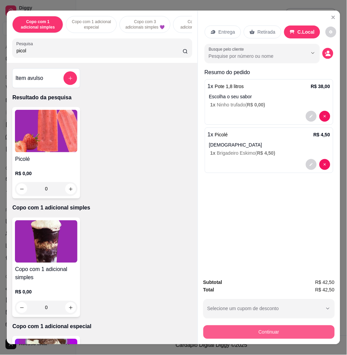
click at [300, 330] on button "Continuar" at bounding box center [270, 332] width 132 height 14
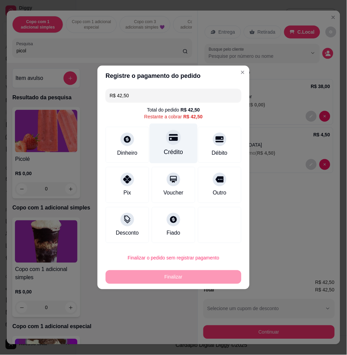
click at [186, 137] on div "Crédito" at bounding box center [174, 144] width 48 height 40
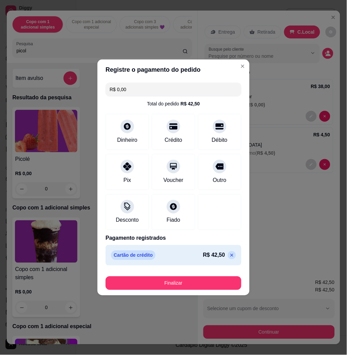
click at [215, 291] on footer "Finalizar" at bounding box center [174, 281] width 152 height 27
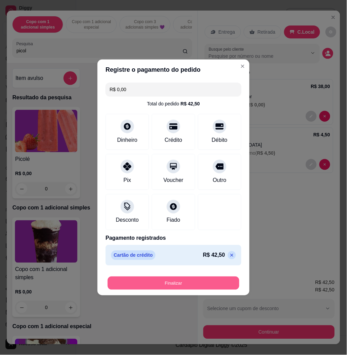
click at [214, 288] on button "Finalizar" at bounding box center [174, 283] width 132 height 13
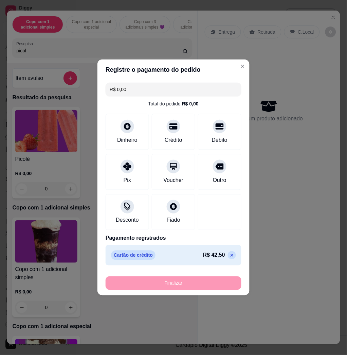
type input "-R$ 42,50"
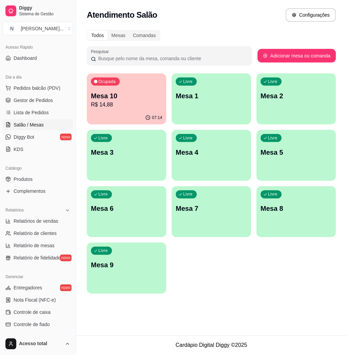
drag, startPoint x: 210, startPoint y: 287, endPoint x: 211, endPoint y: 293, distance: 6.6
click at [211, 293] on div "Ocupada Mesa 10 R$ 14,88 07:14 Livre Mesa 1 Livre Mesa 2 Livre Mesa 3 Livre Mes…" at bounding box center [211, 183] width 249 height 220
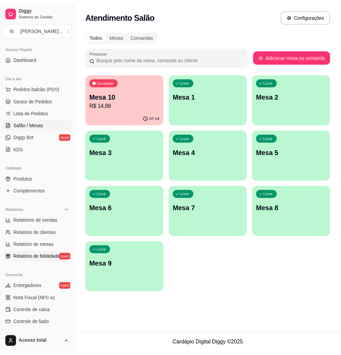
scroll to position [134, 0]
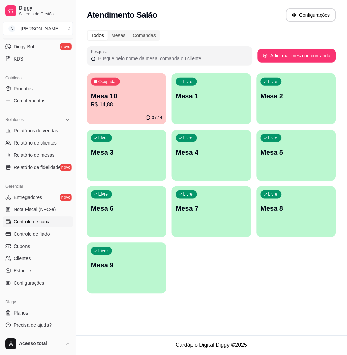
click at [52, 221] on link "Controle de caixa" at bounding box center [38, 221] width 70 height 11
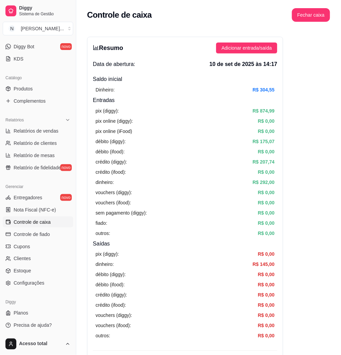
scroll to position [136, 0]
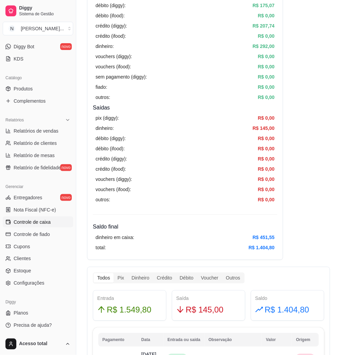
click at [166, 255] on div "Resumo Adicionar entrada/saída Data de abertura: [DATE] 14:17 Saldo inícial Din…" at bounding box center [185, 80] width 196 height 359
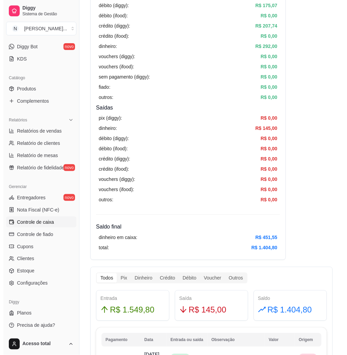
scroll to position [44, 0]
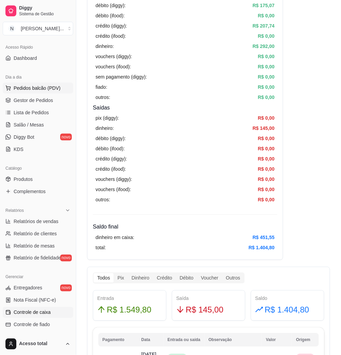
click at [46, 85] on span "Pedidos balcão (PDV)" at bounding box center [37, 88] width 47 height 7
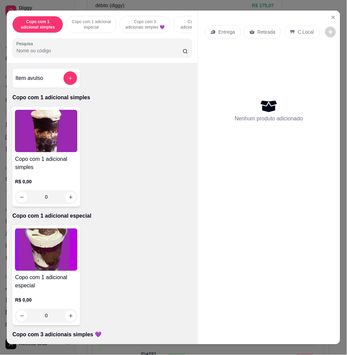
scroll to position [226, 0]
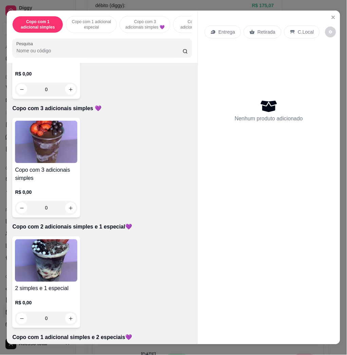
click at [50, 267] on img at bounding box center [46, 260] width 63 height 42
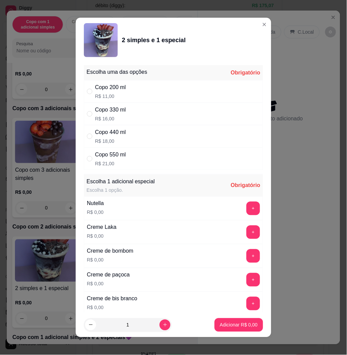
click at [133, 118] on div "Copo 330 ml R$ 16,00" at bounding box center [173, 114] width 179 height 22
radio input "true"
click at [244, 205] on div "+" at bounding box center [253, 209] width 19 height 14
click at [247, 208] on button "+" at bounding box center [253, 208] width 13 height 13
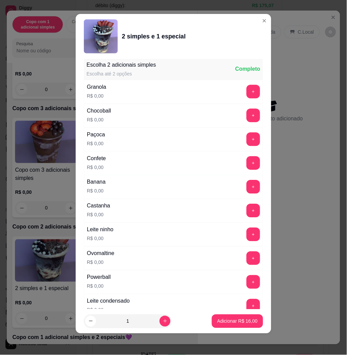
scroll to position [632, 0]
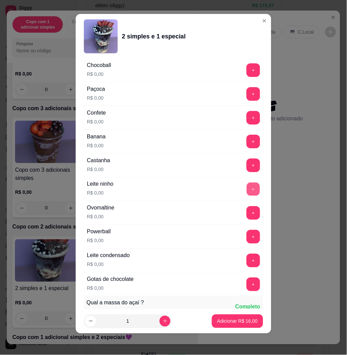
click at [247, 186] on button "+" at bounding box center [253, 189] width 13 height 13
click at [225, 320] on p "Adicionar R$ 16,00" at bounding box center [237, 321] width 39 height 6
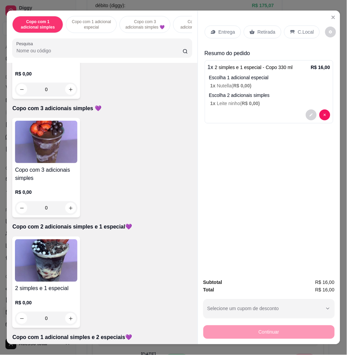
click at [219, 29] on p "Entrega" at bounding box center [227, 32] width 17 height 7
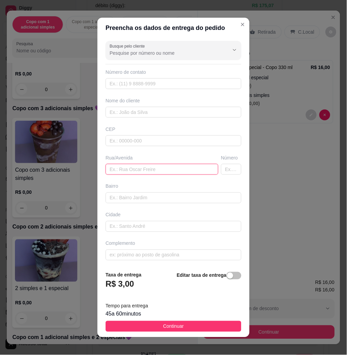
click at [154, 173] on input "text" at bounding box center [162, 169] width 113 height 11
type input "[PERSON_NAME], 647, casa sem lletra"
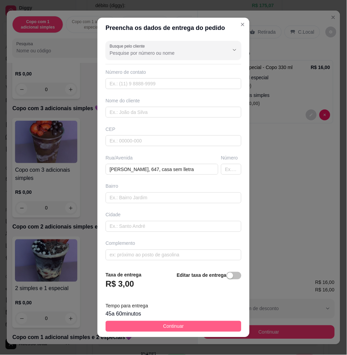
click at [163, 329] on span "Continuar" at bounding box center [173, 326] width 21 height 7
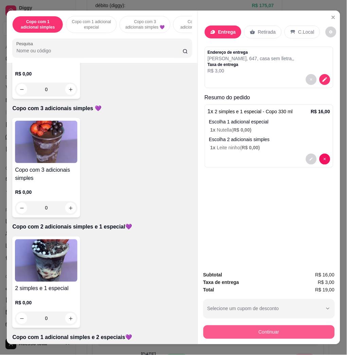
click at [296, 326] on button "Continuar" at bounding box center [270, 332] width 132 height 14
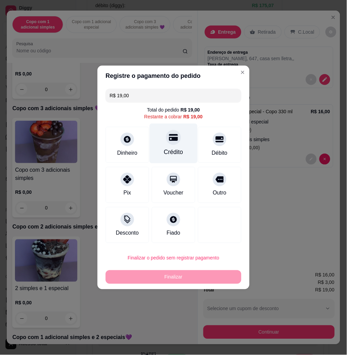
click at [186, 138] on div "Crédito" at bounding box center [174, 144] width 48 height 40
type input "R$ 0,00"
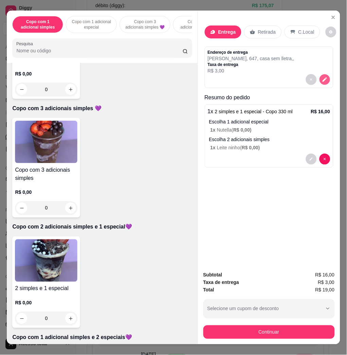
click at [324, 77] on icon "decrease-product-quantity" at bounding box center [325, 80] width 6 height 6
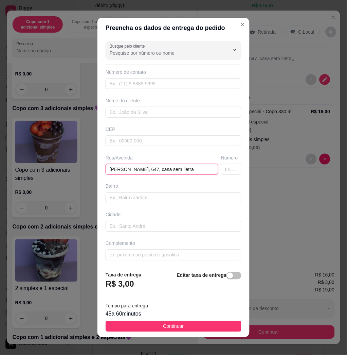
drag, startPoint x: 179, startPoint y: 166, endPoint x: 133, endPoint y: 172, distance: 46.6
click at [133, 172] on input "[PERSON_NAME], 647, casa sem lletra" at bounding box center [162, 169] width 113 height 11
click at [147, 167] on input "[PERSON_NAME], n" at bounding box center [162, 169] width 113 height 11
type input "[PERSON_NAME], [PERSON_NAME], n110"
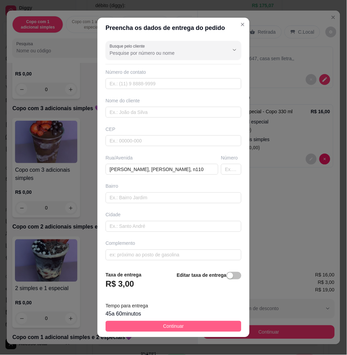
click at [165, 325] on span "Continuar" at bounding box center [173, 326] width 21 height 7
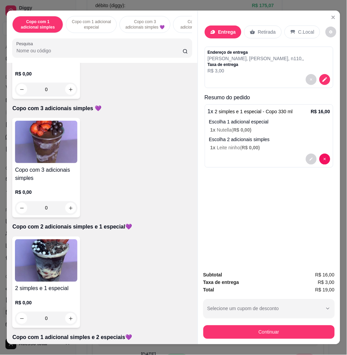
click at [253, 320] on div "Subtotal R$ 16,00 Taxa de entrega R$ 3,00 Total R$ 19,00 Selecione um cupom de …" at bounding box center [270, 305] width 132 height 68
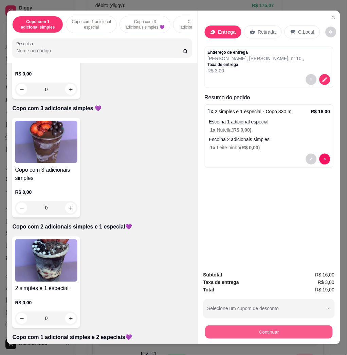
click at [248, 334] on button "Continuar" at bounding box center [268, 331] width 127 height 13
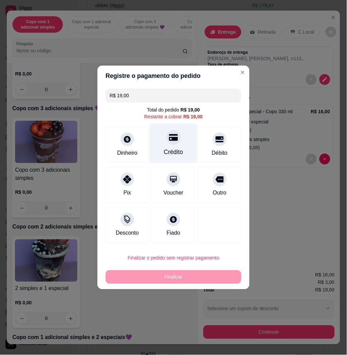
click at [187, 144] on div "Crédito" at bounding box center [174, 144] width 48 height 40
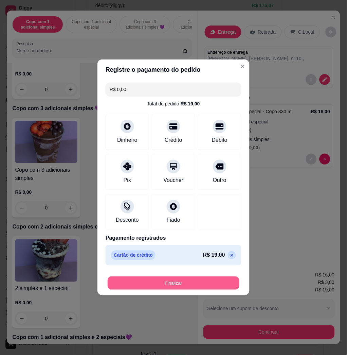
click at [190, 289] on button "Finalizar" at bounding box center [174, 283] width 132 height 13
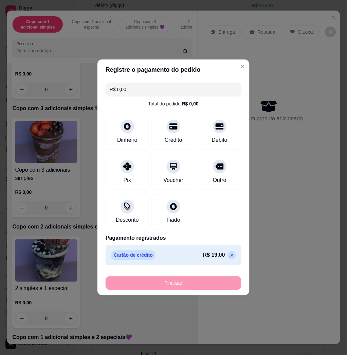
type input "-R$ 19,00"
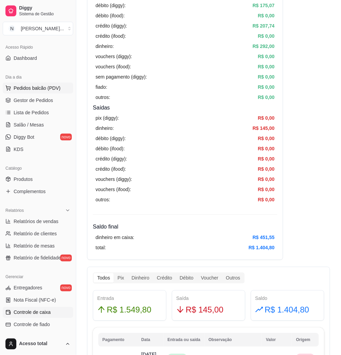
click at [33, 87] on span "Pedidos balcão (PDV)" at bounding box center [37, 88] width 47 height 7
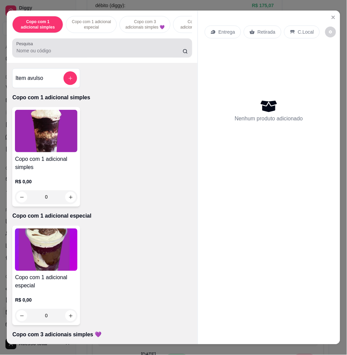
click at [131, 50] on div at bounding box center [102, 48] width 172 height 14
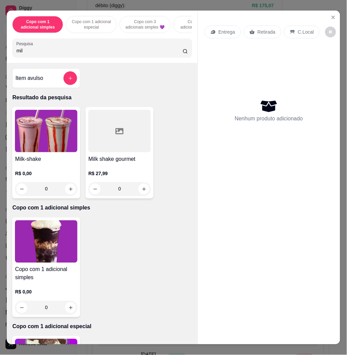
type input "mil"
click at [45, 159] on h4 "Milk-shake" at bounding box center [46, 159] width 63 height 8
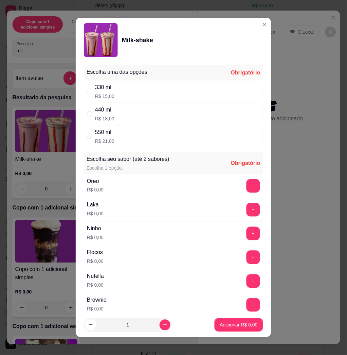
click at [188, 131] on div "550 ml R$ 21,00" at bounding box center [173, 136] width 179 height 22
radio input "true"
click at [183, 96] on div "330 ml R$ 15,00" at bounding box center [173, 91] width 179 height 22
radio input "true"
radio input "false"
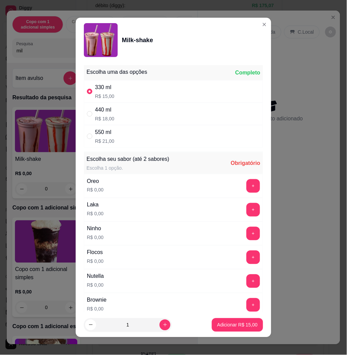
click at [247, 284] on button "+" at bounding box center [254, 281] width 14 height 14
click at [249, 331] on button "Adicionar R$ 15,00" at bounding box center [238, 324] width 50 height 13
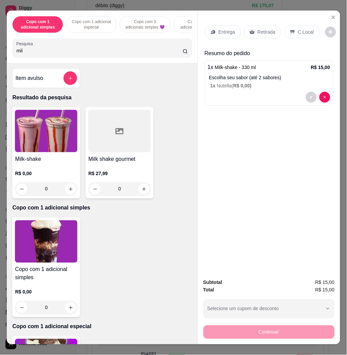
click at [239, 324] on div "Continuar" at bounding box center [270, 331] width 132 height 15
click at [39, 163] on h4 "Milk-shake" at bounding box center [46, 159] width 63 height 8
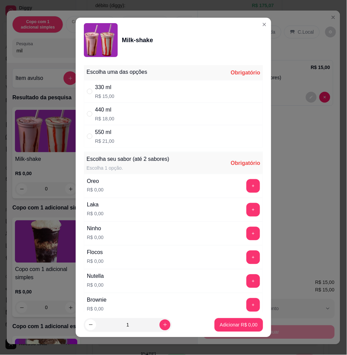
click at [147, 89] on div "330 ml R$ 15,00" at bounding box center [173, 91] width 179 height 22
radio input "true"
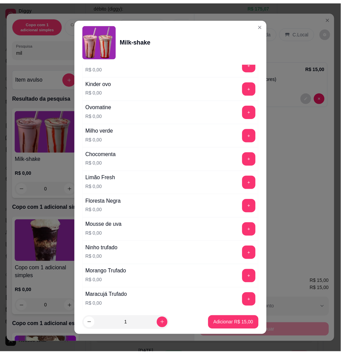
scroll to position [498, 0]
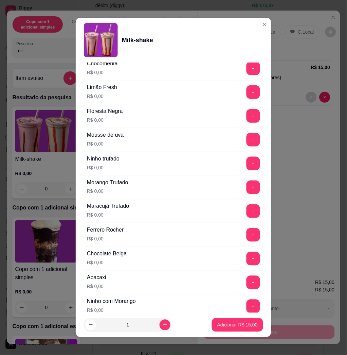
click at [247, 238] on div "Escolha uma das opções Completo 330 ml R$ 15,00 440 ml R$ 18,00 550 ml R$ 21,00…" at bounding box center [174, 188] width 196 height 250
click at [247, 236] on button "+" at bounding box center [254, 235] width 14 height 14
click at [224, 325] on p "Adicionar R$ 15,00" at bounding box center [237, 325] width 39 height 6
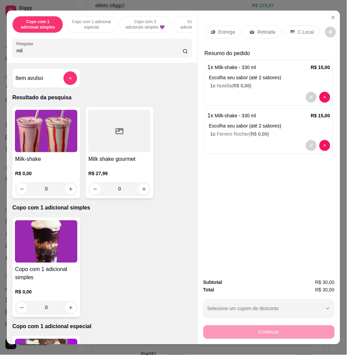
click at [214, 25] on div "Entrega" at bounding box center [223, 31] width 36 height 13
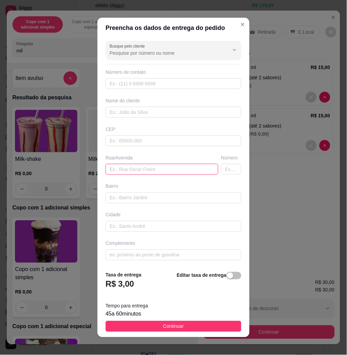
click at [149, 166] on input "text" at bounding box center [162, 169] width 113 height 11
type input "alvorada, [PERSON_NAME], 96"
click at [164, 316] on div "45 a 60 minutos" at bounding box center [174, 314] width 136 height 8
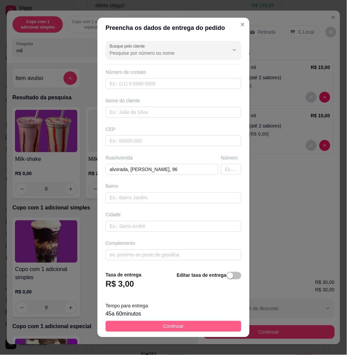
click at [174, 331] on button "Continuar" at bounding box center [174, 326] width 136 height 11
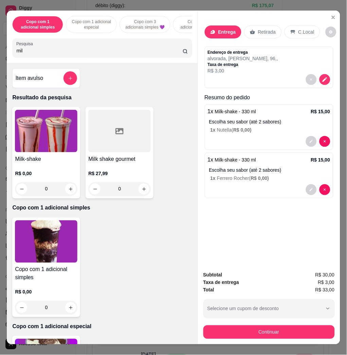
click at [232, 324] on div "Continuar" at bounding box center [270, 331] width 132 height 15
click at [233, 324] on div "Continuar" at bounding box center [270, 331] width 132 height 15
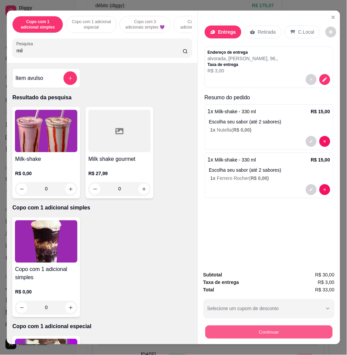
click at [234, 326] on button "Continuar" at bounding box center [268, 331] width 127 height 13
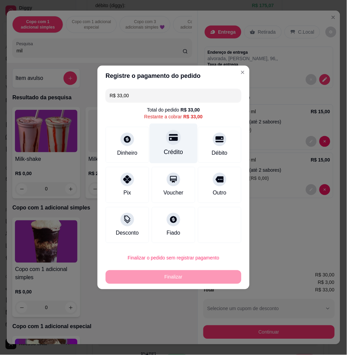
click at [171, 142] on icon at bounding box center [173, 137] width 9 height 9
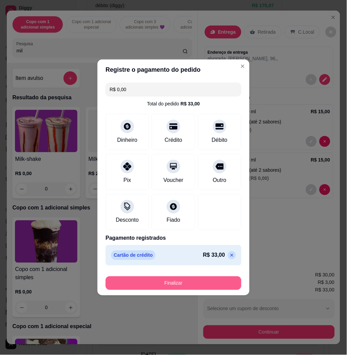
click at [200, 283] on button "Finalizar" at bounding box center [174, 283] width 136 height 14
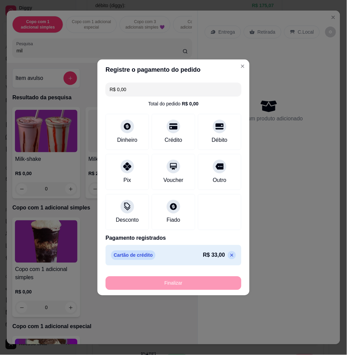
type input "-R$ 33,00"
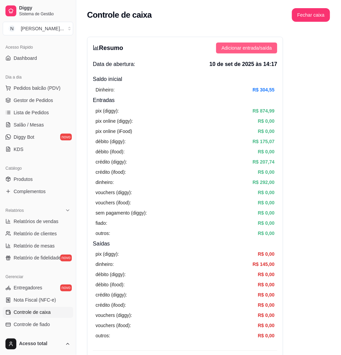
click at [251, 46] on span "Adicionar entrada/saída" at bounding box center [246, 47] width 50 height 7
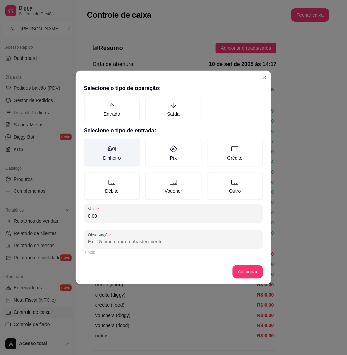
drag, startPoint x: 187, startPoint y: 108, endPoint x: 103, endPoint y: 152, distance: 95.5
click at [186, 108] on label "Saída" at bounding box center [173, 110] width 56 height 26
click at [151, 102] on button "Saída" at bounding box center [147, 98] width 5 height 5
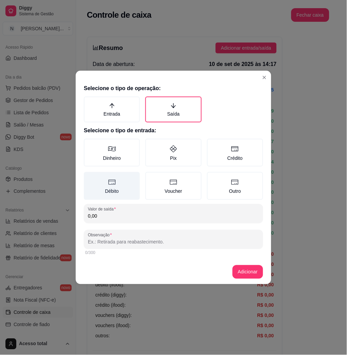
click at [100, 160] on label "Dinheiro" at bounding box center [112, 153] width 56 height 28
click at [89, 144] on button "Dinheiro" at bounding box center [86, 140] width 5 height 5
click at [116, 198] on label "Débito" at bounding box center [112, 186] width 56 height 28
click at [89, 177] on button "Débito" at bounding box center [86, 174] width 5 height 5
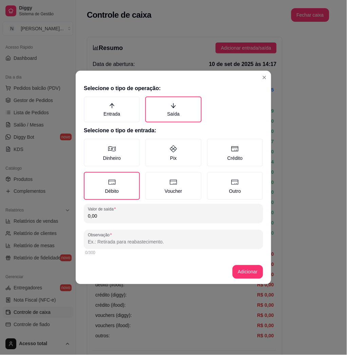
click at [120, 207] on div "0,00" at bounding box center [173, 214] width 171 height 14
click at [126, 160] on label "Dinheiro" at bounding box center [112, 153] width 56 height 28
click at [89, 144] on button "Dinheiro" at bounding box center [86, 140] width 5 height 5
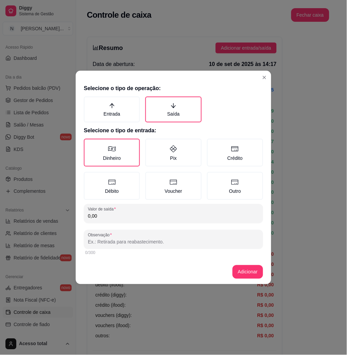
click at [176, 219] on div "0,00" at bounding box center [173, 214] width 171 height 14
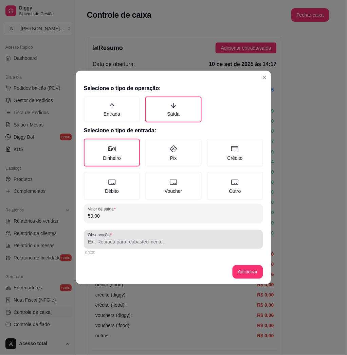
type input "50,00"
click at [201, 237] on div at bounding box center [173, 239] width 171 height 14
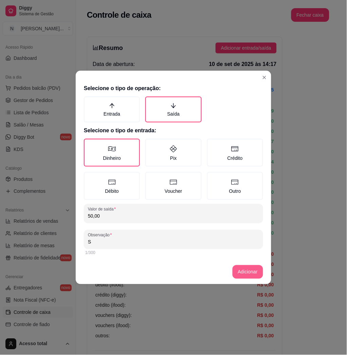
type input "S"
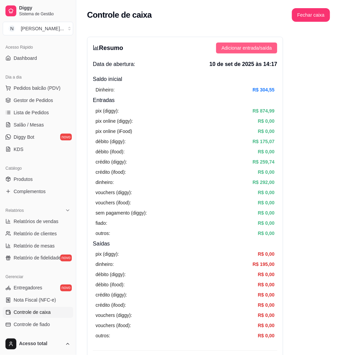
click at [262, 44] on button "Adicionar entrada/saída" at bounding box center [246, 47] width 61 height 11
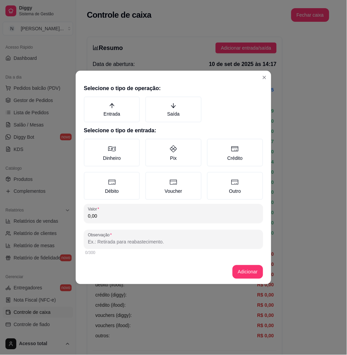
drag, startPoint x: 176, startPoint y: 102, endPoint x: 144, endPoint y: 154, distance: 61.6
click at [175, 103] on label "Saída" at bounding box center [173, 110] width 56 height 26
click at [151, 102] on button "Saída" at bounding box center [147, 98] width 5 height 5
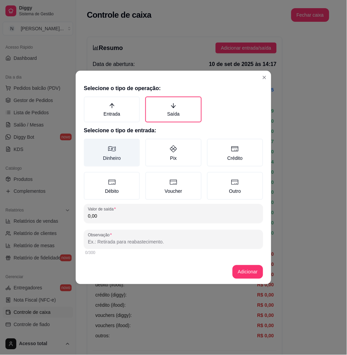
click at [120, 153] on label "Dinheiro" at bounding box center [112, 153] width 56 height 28
click at [89, 144] on button "Dinheiro" at bounding box center [86, 140] width 5 height 5
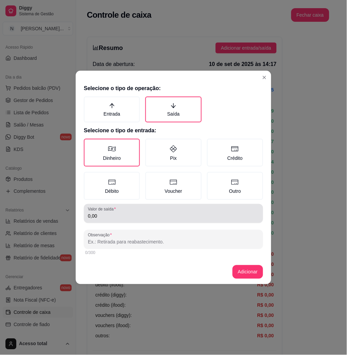
click at [122, 210] on div "0,00" at bounding box center [173, 214] width 171 height 14
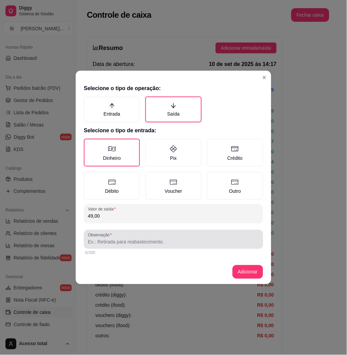
type input "49,00"
click at [144, 242] on input "Observação" at bounding box center [173, 242] width 171 height 7
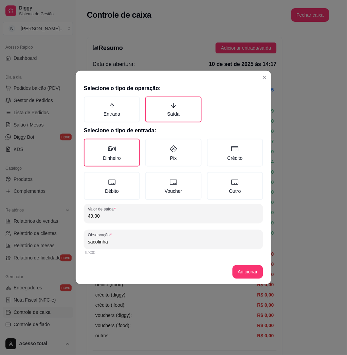
type input "sacolinha"
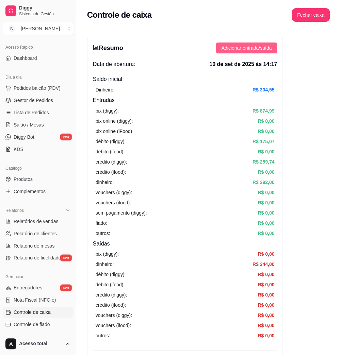
click at [245, 48] on span "Adicionar entrada/saída" at bounding box center [246, 47] width 50 height 7
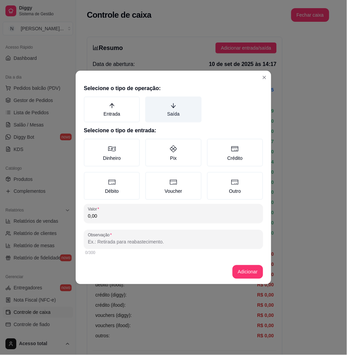
click at [180, 109] on label "Saída" at bounding box center [173, 110] width 56 height 26
click at [151, 102] on button "Saída" at bounding box center [147, 98] width 5 height 5
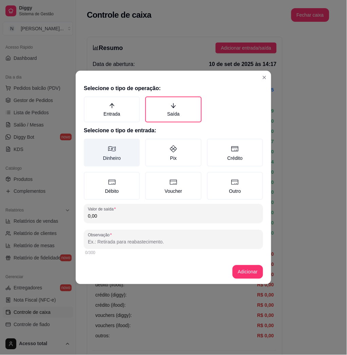
click at [106, 159] on label "Dinheiro" at bounding box center [112, 153] width 56 height 28
click at [89, 144] on button "Dinheiro" at bounding box center [86, 140] width 5 height 5
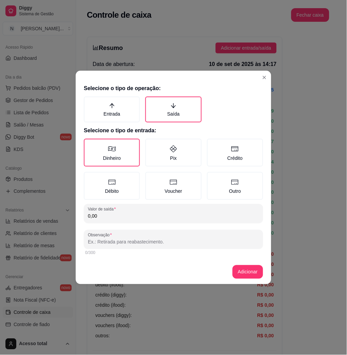
click at [121, 214] on input "0,00" at bounding box center [173, 216] width 171 height 7
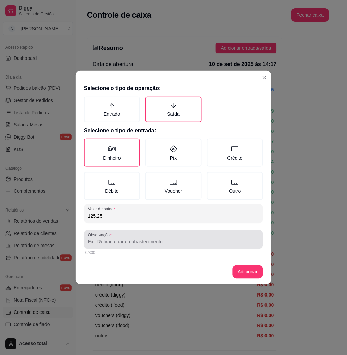
type input "125,25"
click at [159, 241] on input "Observação" at bounding box center [173, 242] width 171 height 7
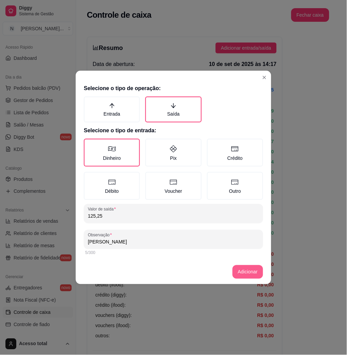
type input "[PERSON_NAME]"
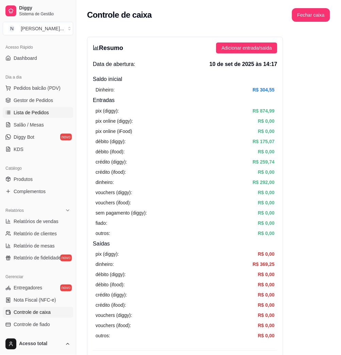
click at [39, 113] on span "Lista de Pedidos" at bounding box center [31, 112] width 35 height 7
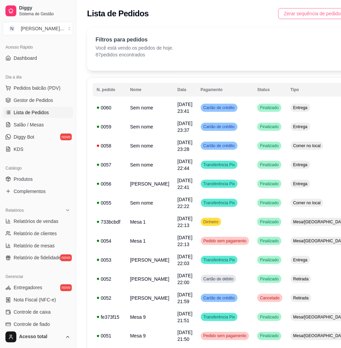
click at [299, 12] on span "Zerar sequência de pedidos" at bounding box center [312, 13] width 59 height 7
click at [41, 309] on span "Controle de caixa" at bounding box center [32, 312] width 37 height 7
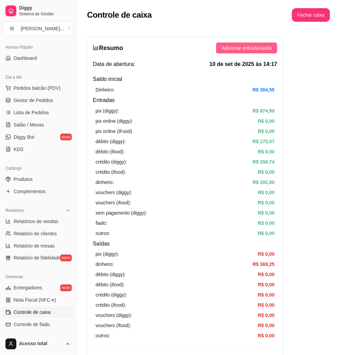
click at [255, 50] on span "Adicionar entrada/saída" at bounding box center [246, 47] width 50 height 7
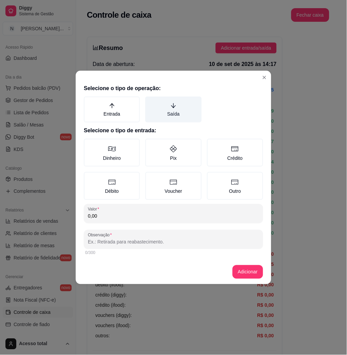
click at [149, 109] on label "Saída" at bounding box center [173, 110] width 56 height 26
click at [149, 102] on button "Saída" at bounding box center [147, 98] width 5 height 5
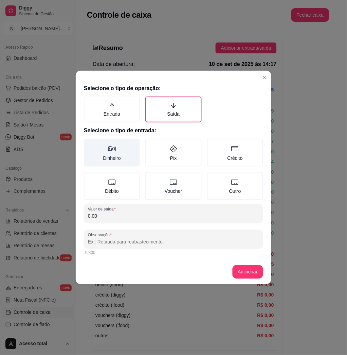
click at [136, 141] on label "Dinheiro" at bounding box center [112, 153] width 56 height 28
click at [89, 141] on button "Dinheiro" at bounding box center [86, 140] width 5 height 5
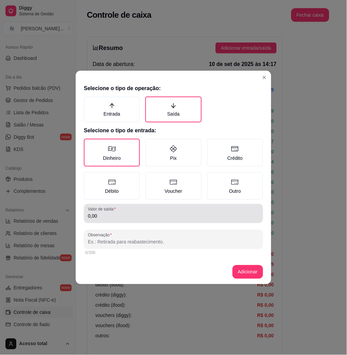
click at [154, 207] on div "0,00" at bounding box center [173, 214] width 171 height 14
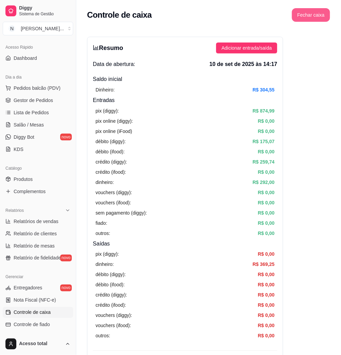
click at [317, 20] on button "Fechar caixa" at bounding box center [311, 15] width 38 height 14
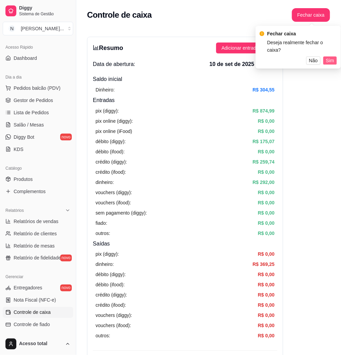
click at [330, 57] on span "Sim" at bounding box center [330, 60] width 8 height 7
